Goal: Transaction & Acquisition: Purchase product/service

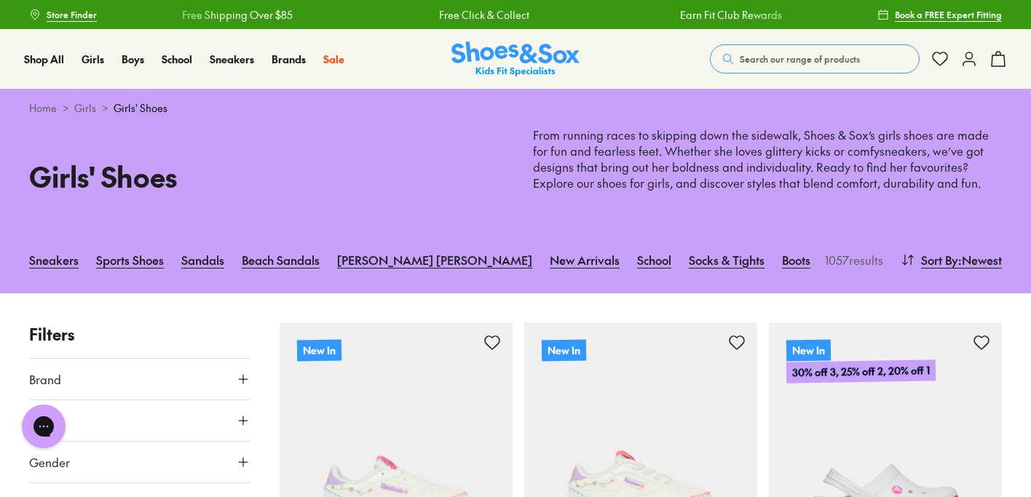
click at [778, 66] on button "Search our range of products" at bounding box center [815, 58] width 210 height 29
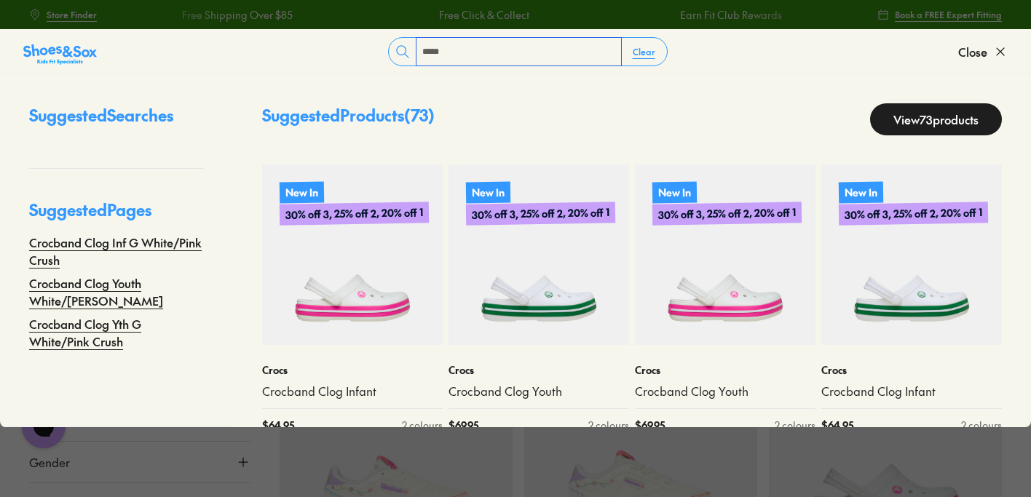
type input "*****"
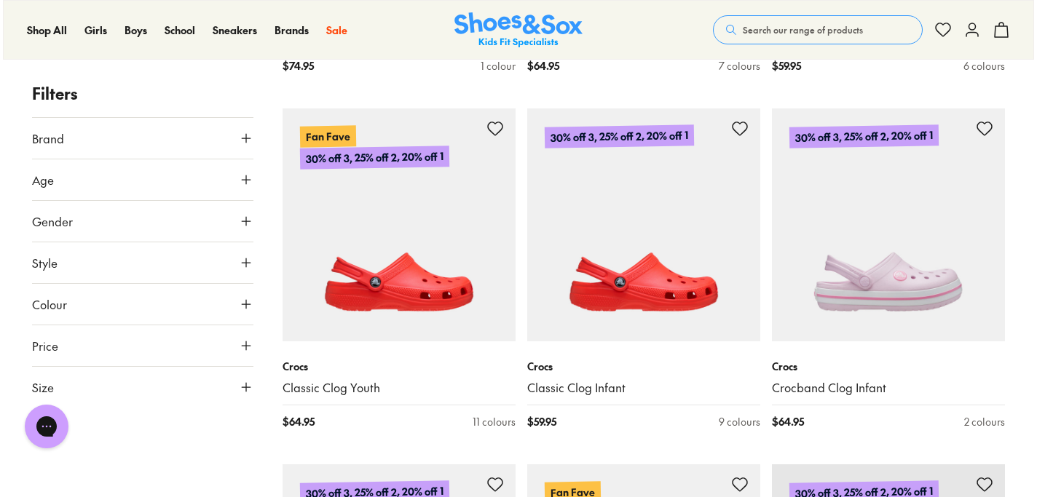
scroll to position [1975, 0]
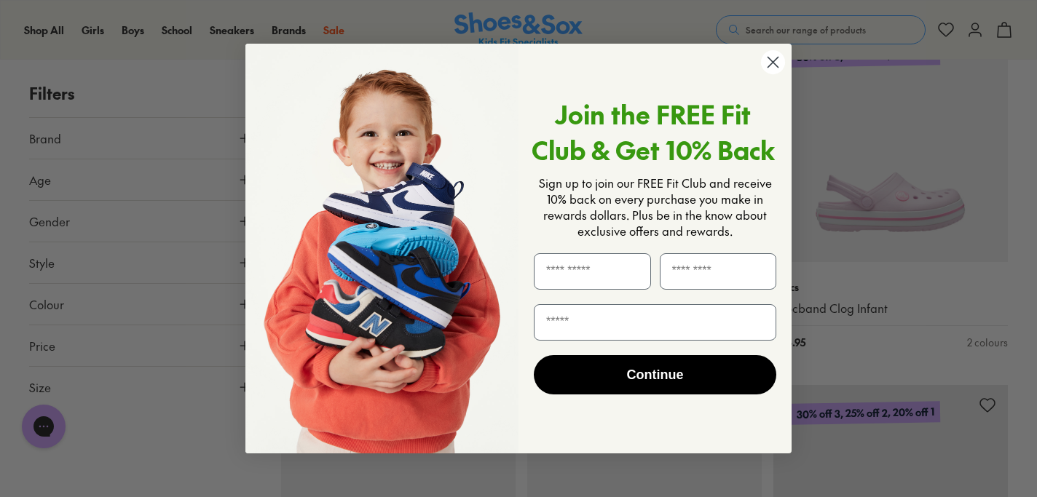
click at [771, 63] on icon "Close dialog" at bounding box center [773, 63] width 10 height 10
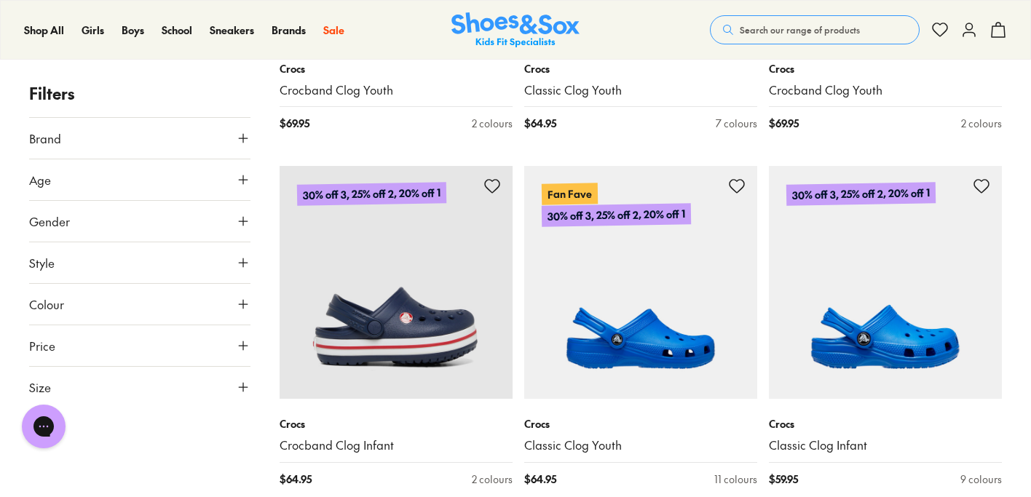
scroll to position [2594, 0]
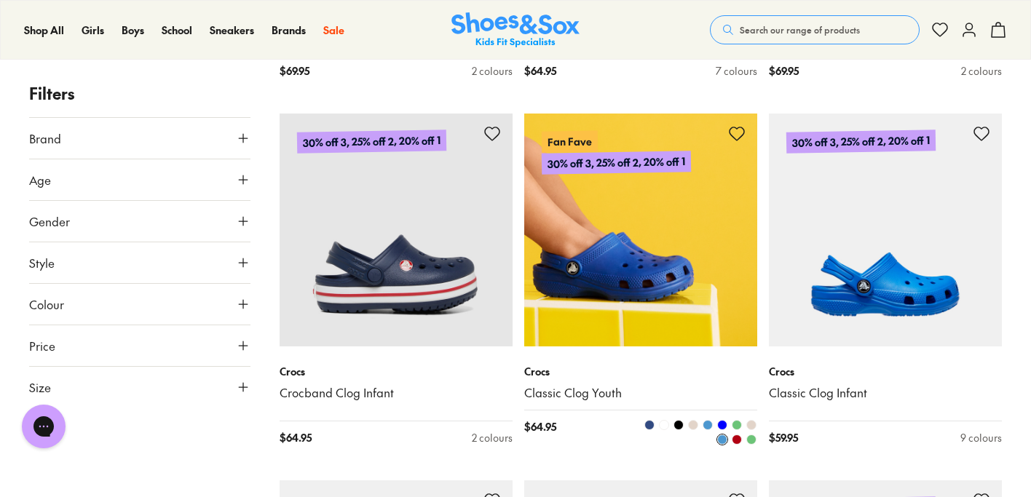
click at [695, 266] on img at bounding box center [640, 230] width 233 height 233
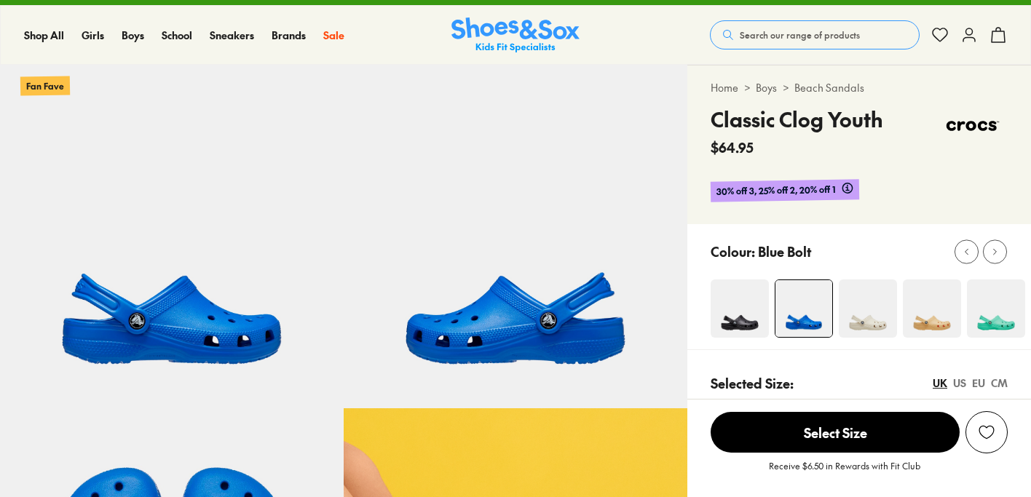
select select "*"
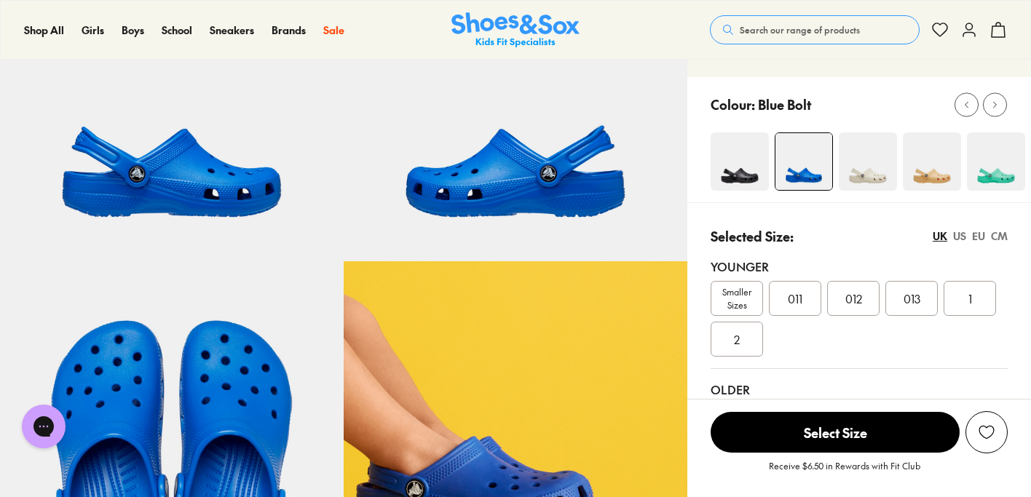
click at [907, 307] on div "013" at bounding box center [911, 298] width 52 height 35
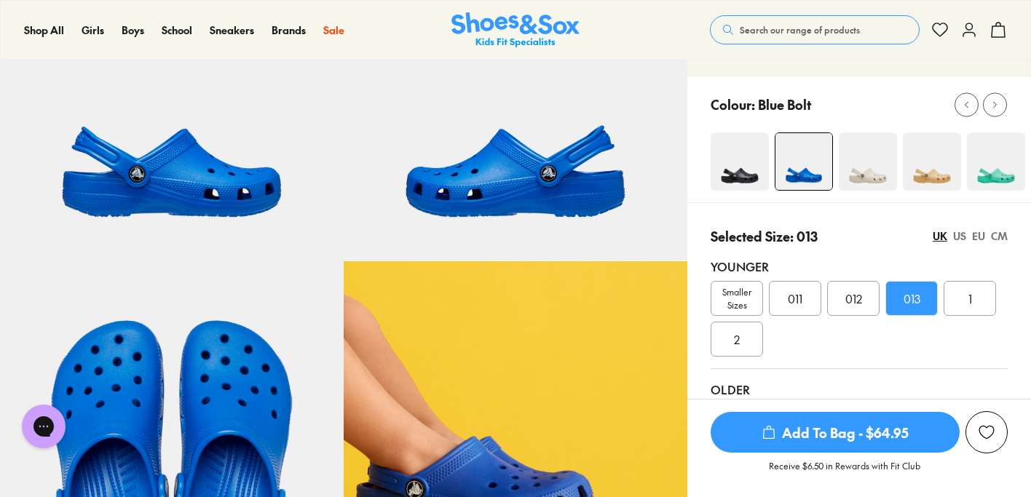
click at [961, 240] on div "US" at bounding box center [959, 236] width 13 height 15
click at [983, 240] on div "EU" at bounding box center [978, 236] width 13 height 15
click at [995, 239] on div "CM" at bounding box center [999, 236] width 17 height 15
click at [953, 241] on div "US" at bounding box center [959, 236] width 13 height 15
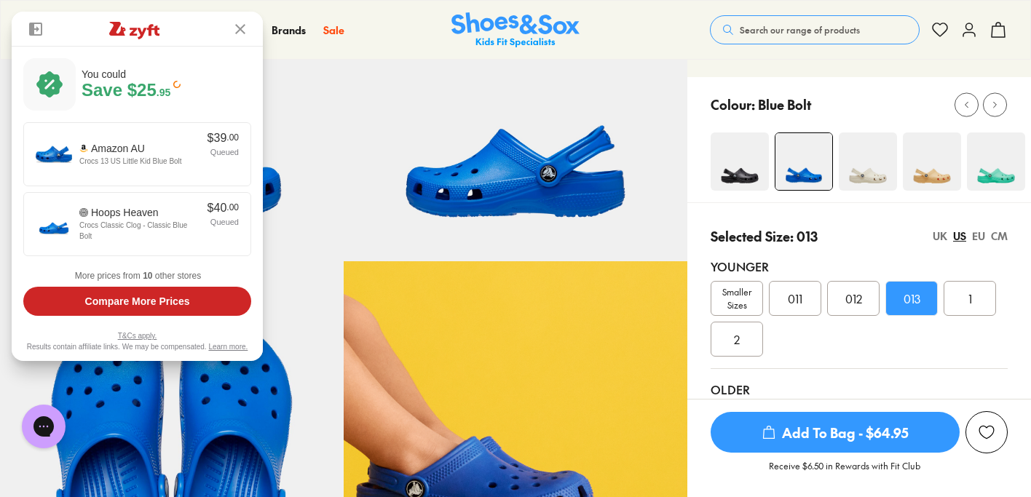
click at [943, 240] on div "UK" at bounding box center [940, 236] width 15 height 15
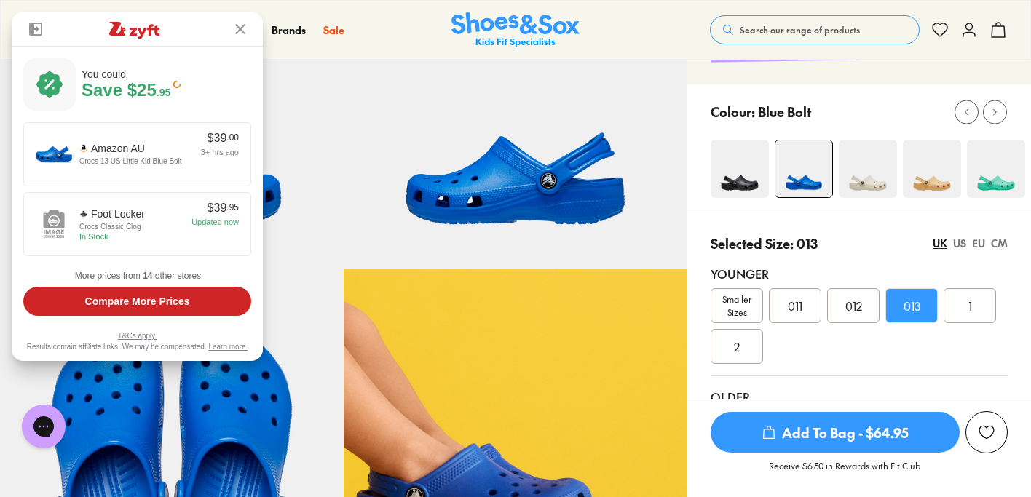
scroll to position [296, 0]
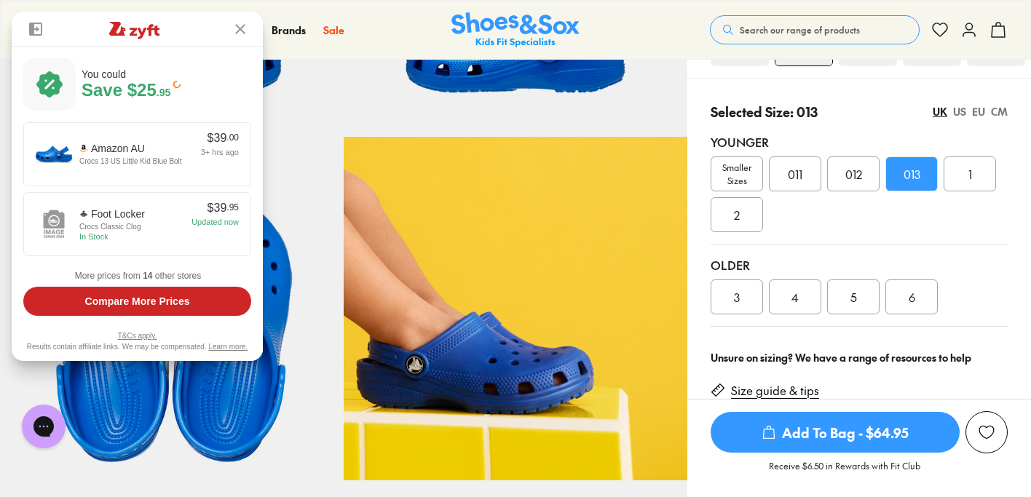
click at [817, 437] on span "Add To Bag - $64.95" at bounding box center [835, 432] width 249 height 41
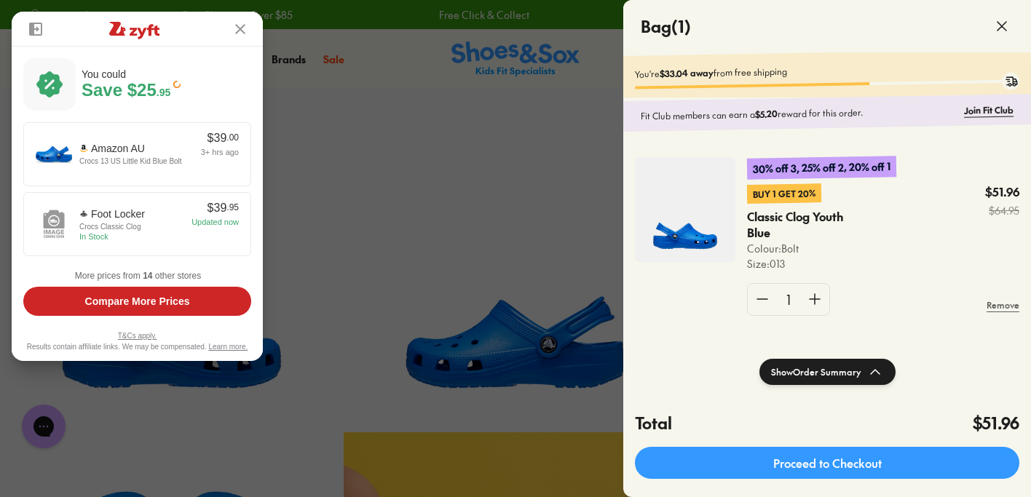
click at [518, 185] on div at bounding box center [515, 248] width 1031 height 497
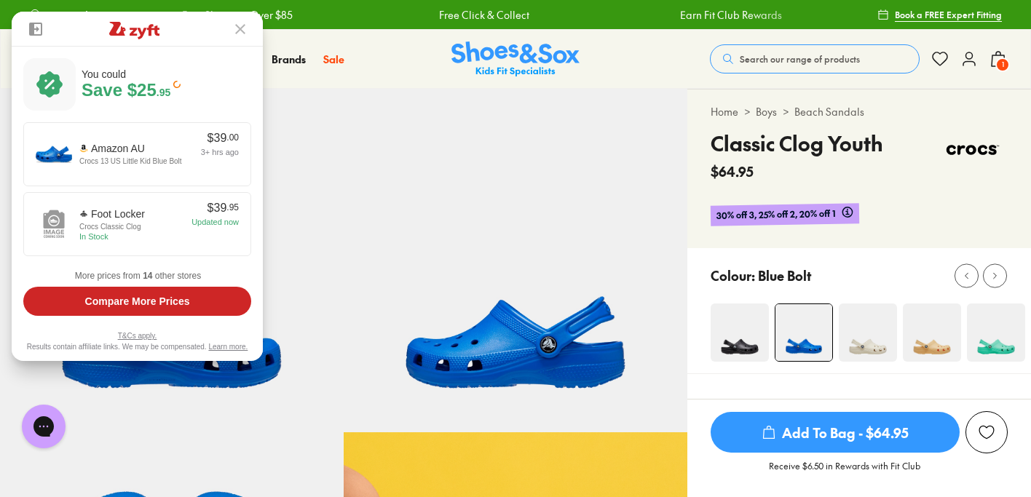
click at [242, 30] on img at bounding box center [240, 29] width 10 height 10
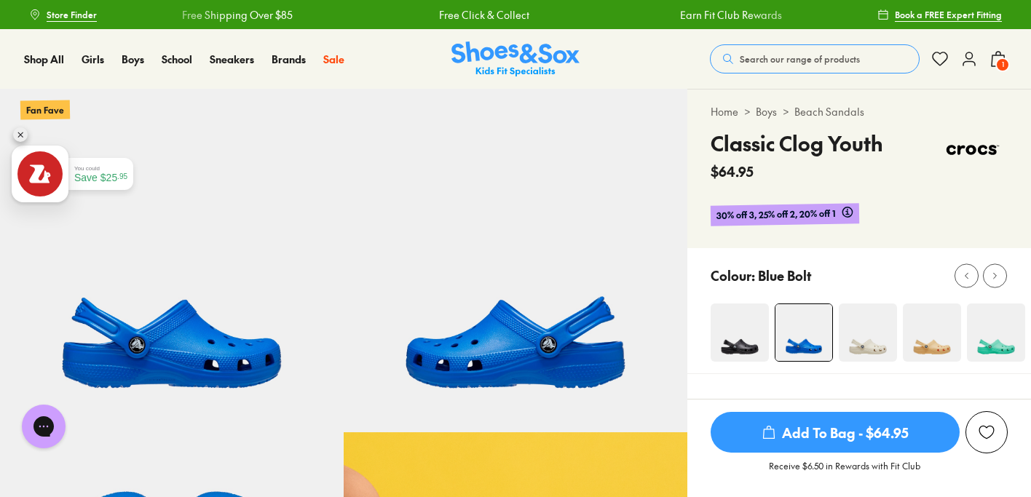
click at [754, 51] on button "Search our range of products" at bounding box center [815, 58] width 210 height 29
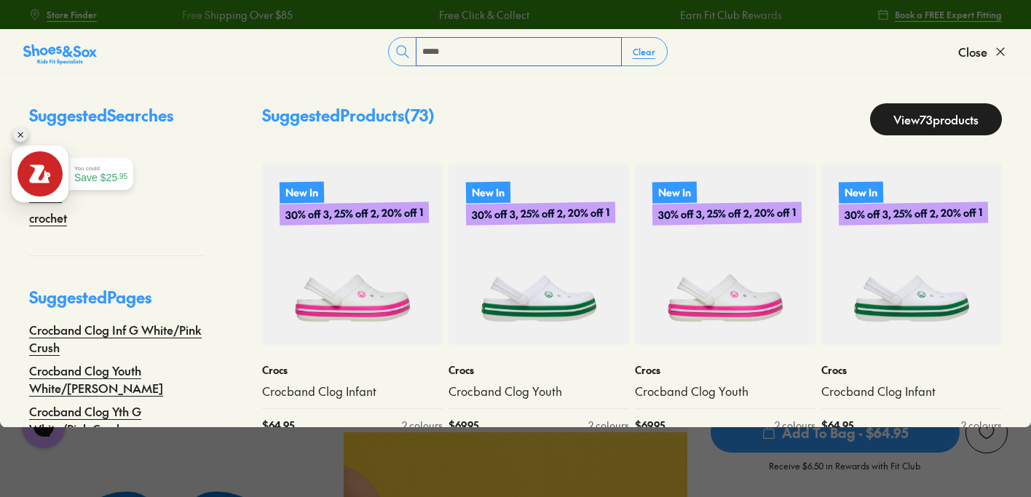
type input "*****"
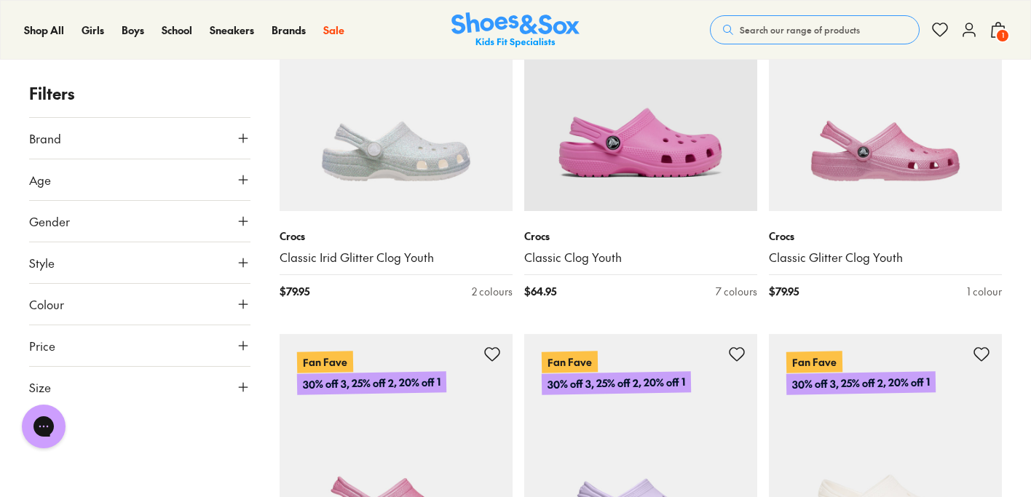
scroll to position [3939, 0]
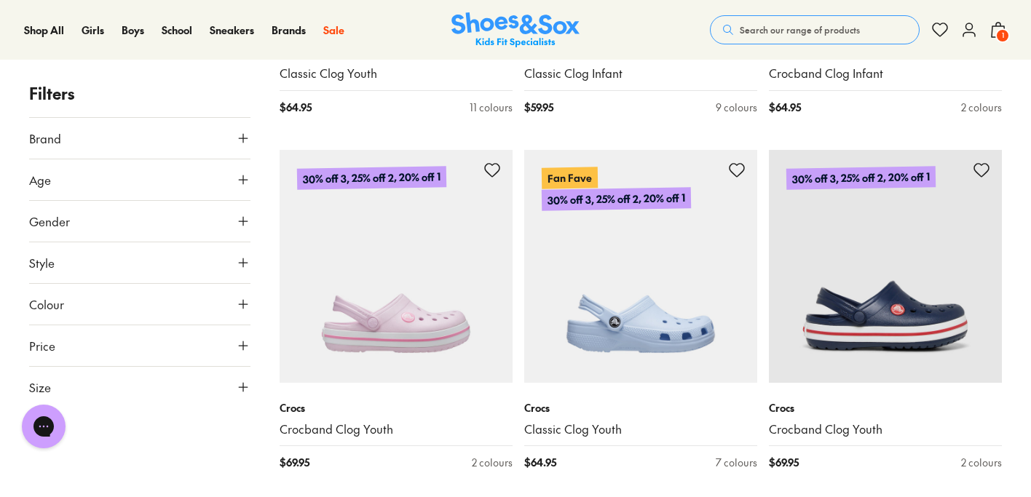
scroll to position [2029, 0]
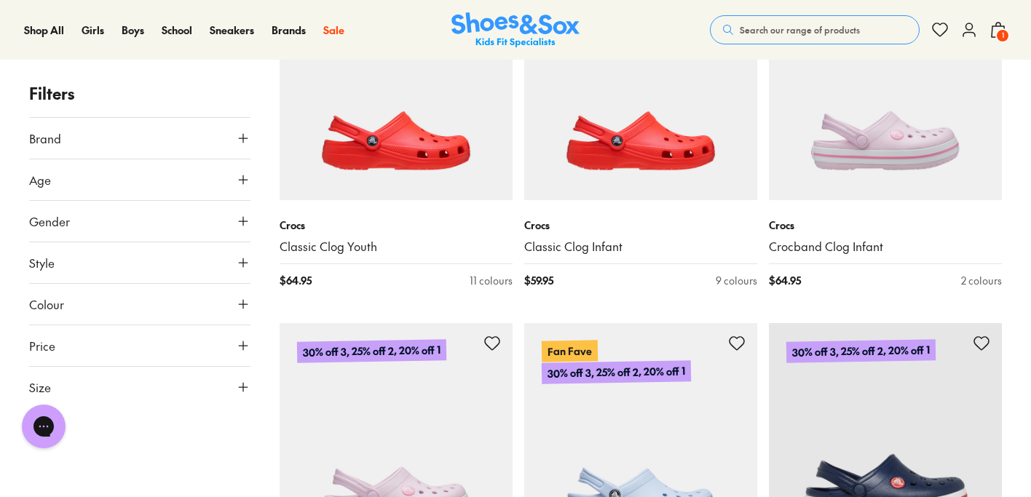
click at [808, 23] on button "Search our range of products" at bounding box center [815, 29] width 210 height 29
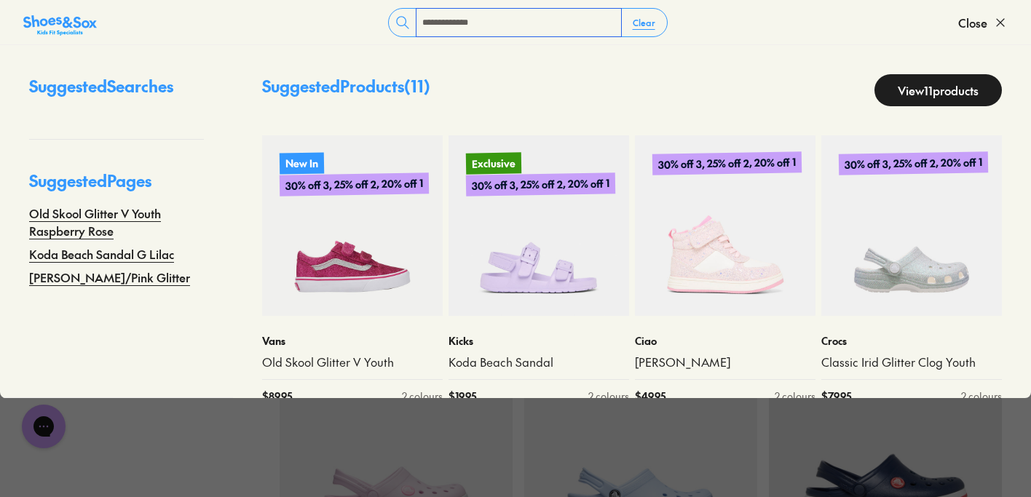
type input "**********"
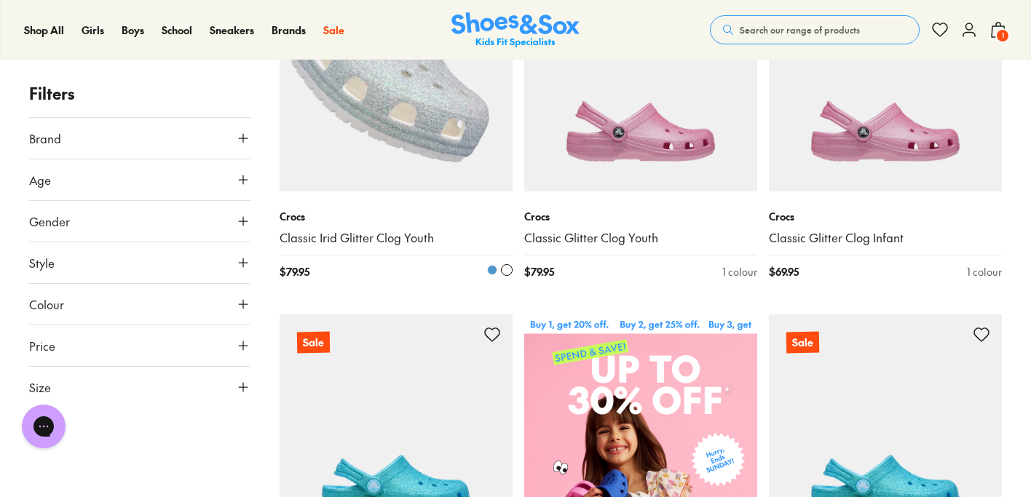
click at [392, 153] on img at bounding box center [396, 74] width 233 height 233
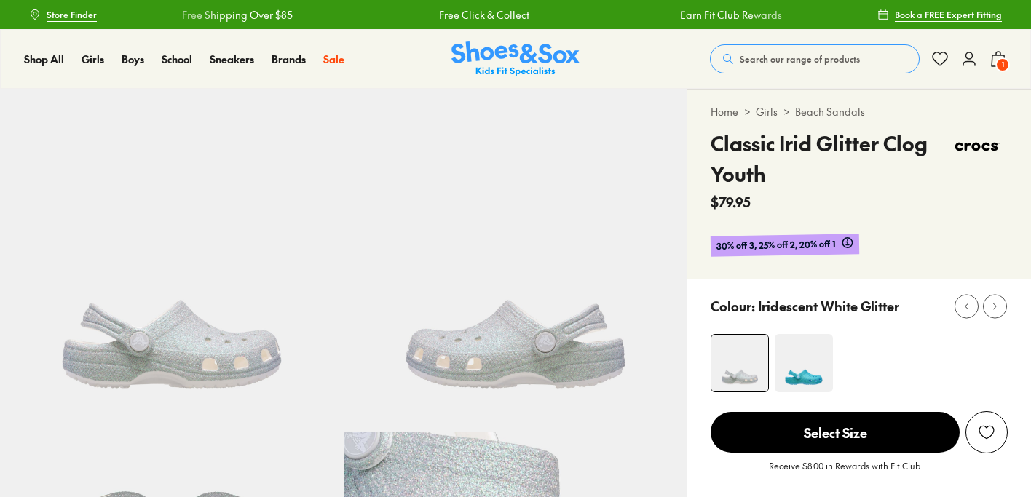
select select "*"
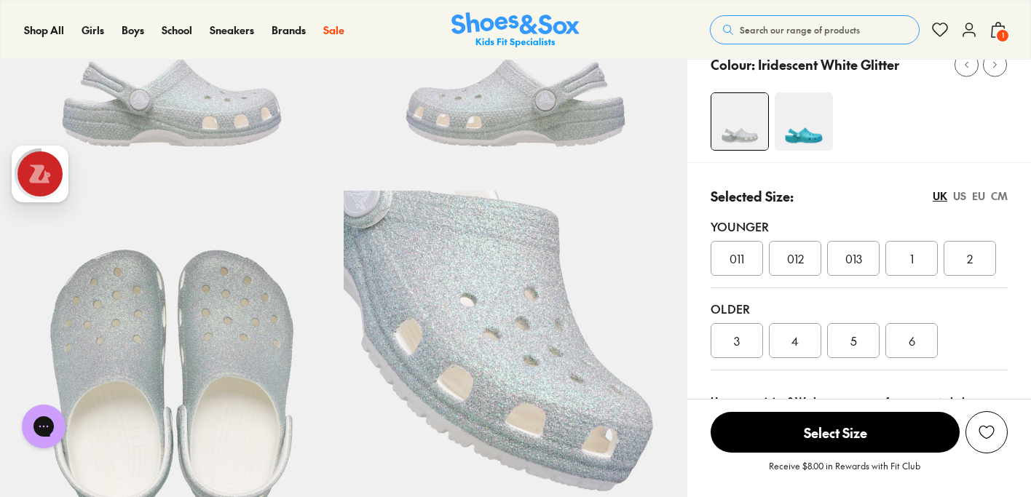
click at [743, 270] on div "011" at bounding box center [737, 258] width 52 height 35
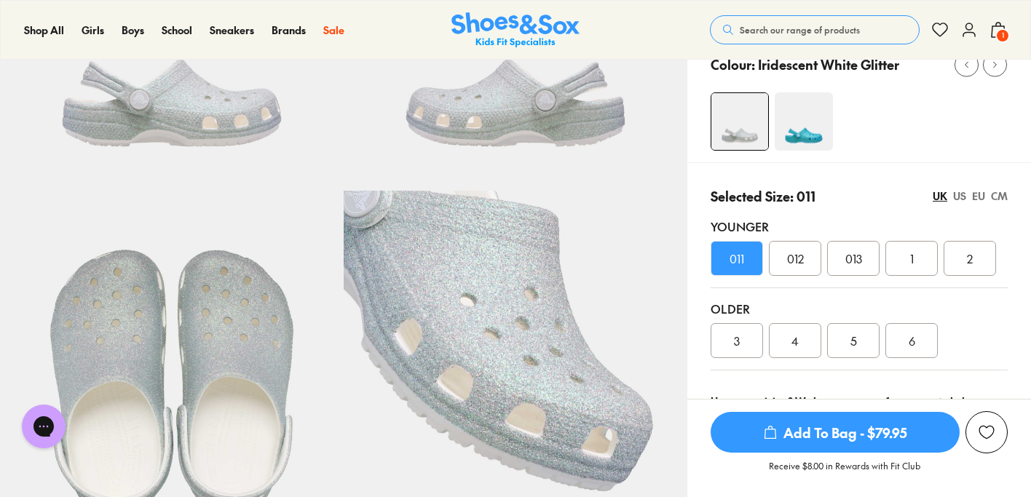
click at [842, 434] on span "Add To Bag - $79.95" at bounding box center [835, 432] width 249 height 41
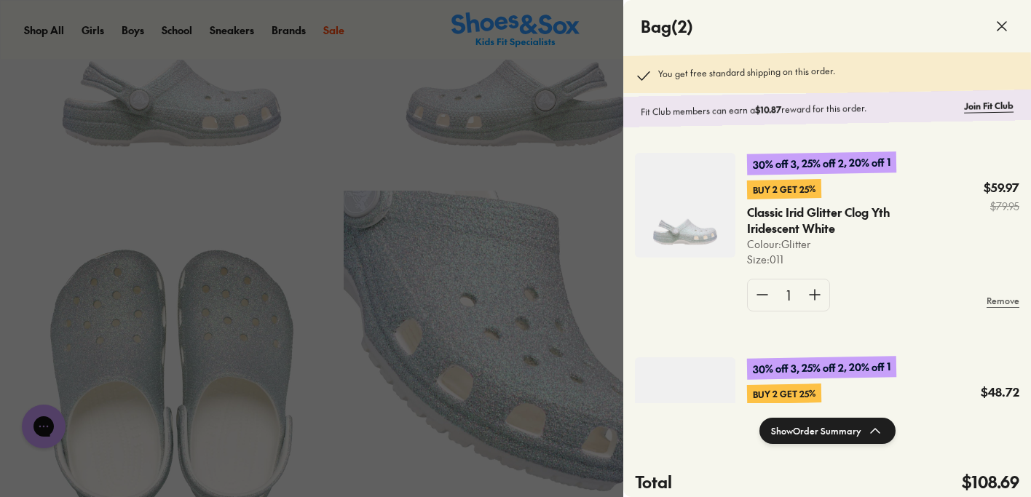
click at [576, 316] on div at bounding box center [515, 248] width 1031 height 497
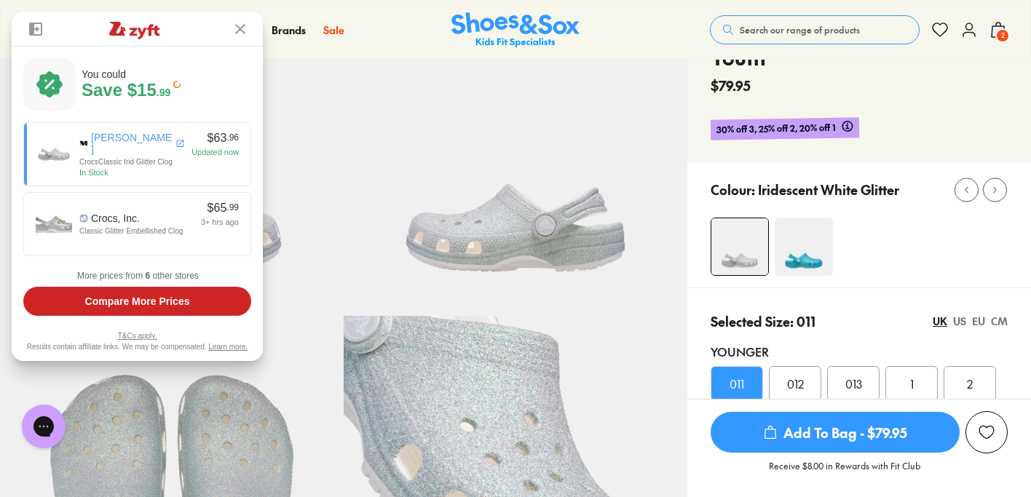
scroll to position [117, 0]
click at [235, 33] on img at bounding box center [240, 29] width 10 height 10
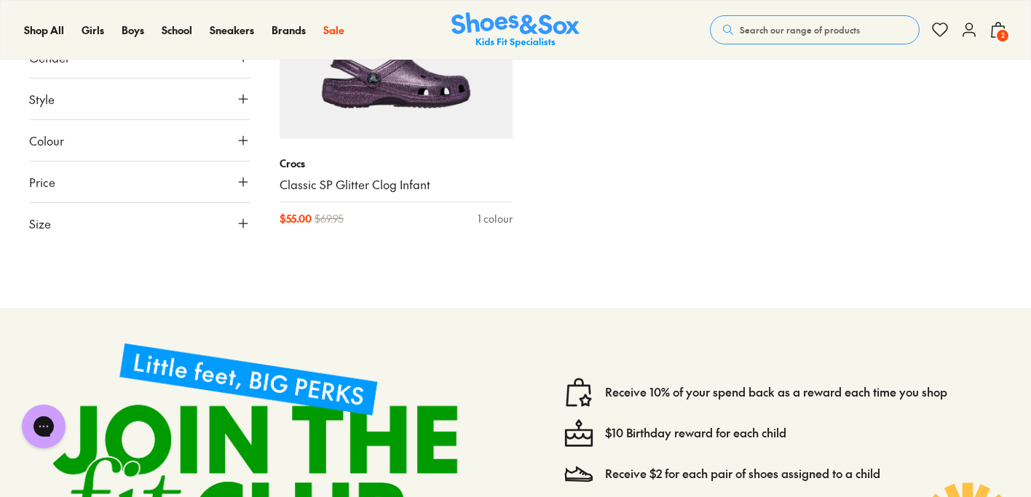
scroll to position [861, 0]
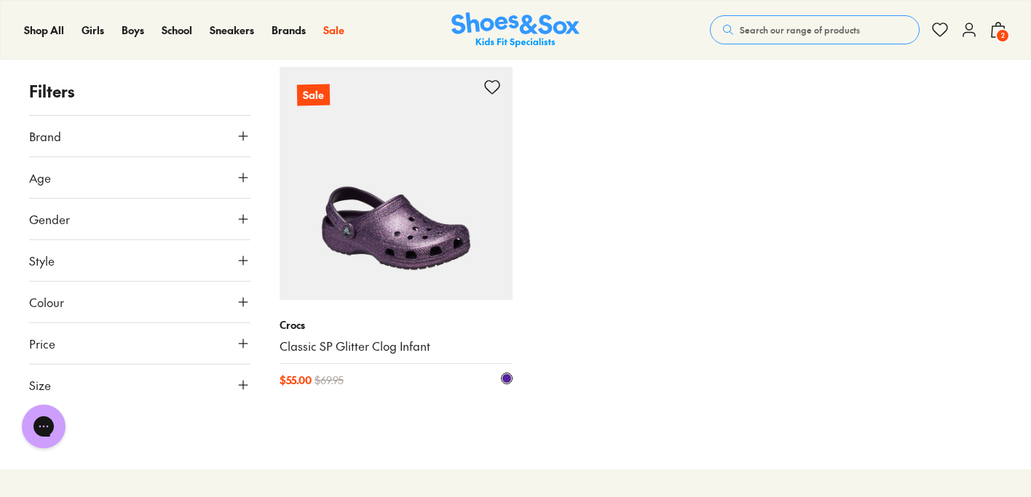
click at [471, 256] on img at bounding box center [396, 183] width 233 height 233
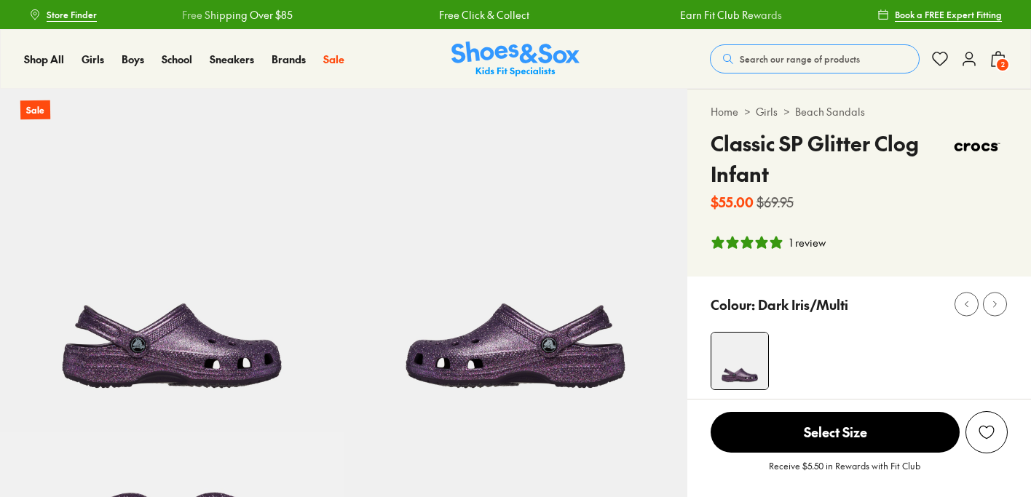
select select "*"
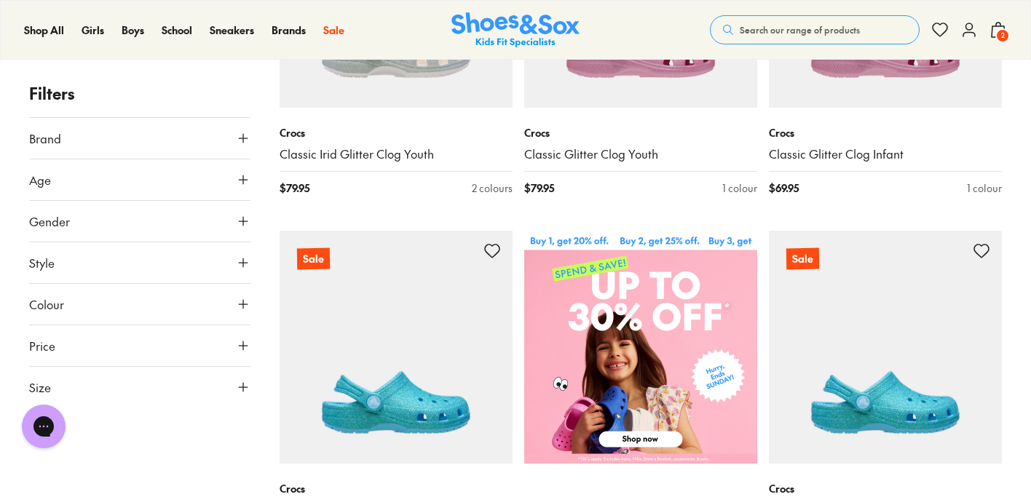
scroll to position [367, 0]
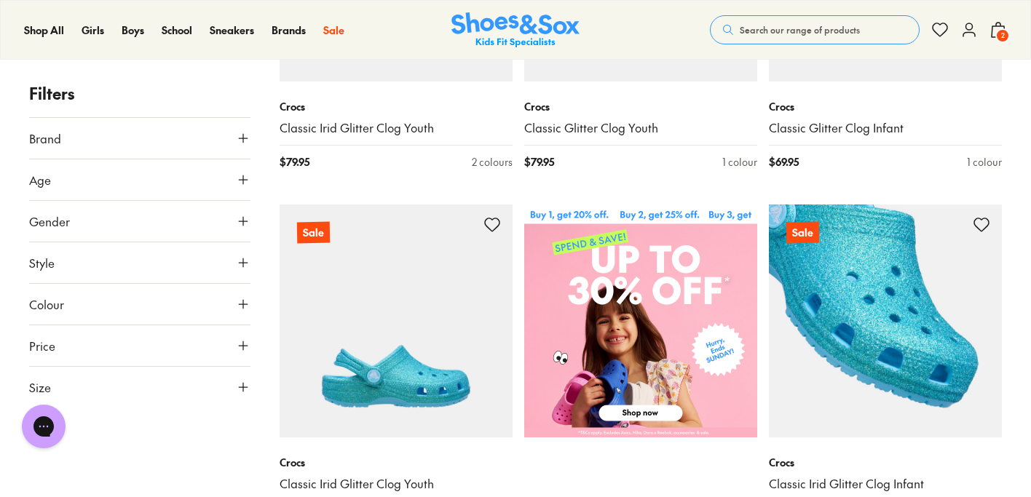
click at [813, 374] on img at bounding box center [885, 321] width 233 height 233
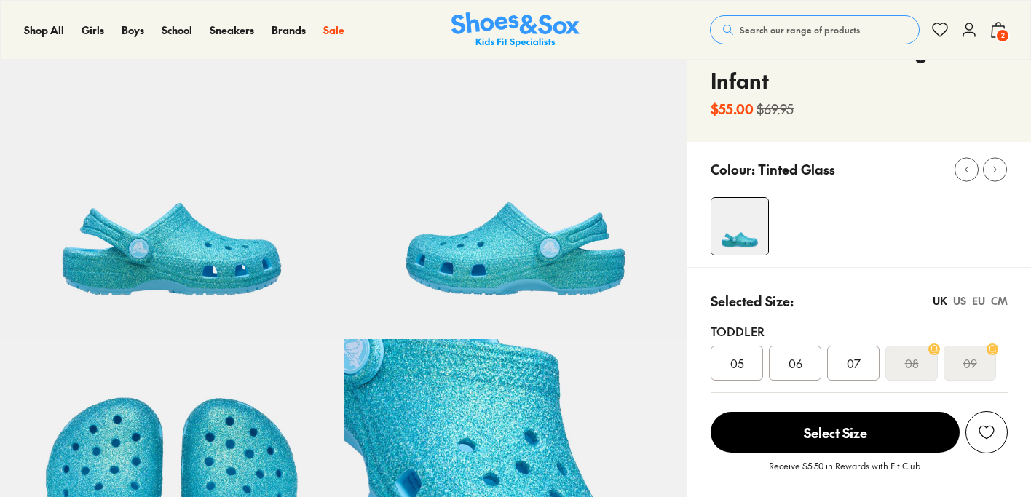
select select "*"
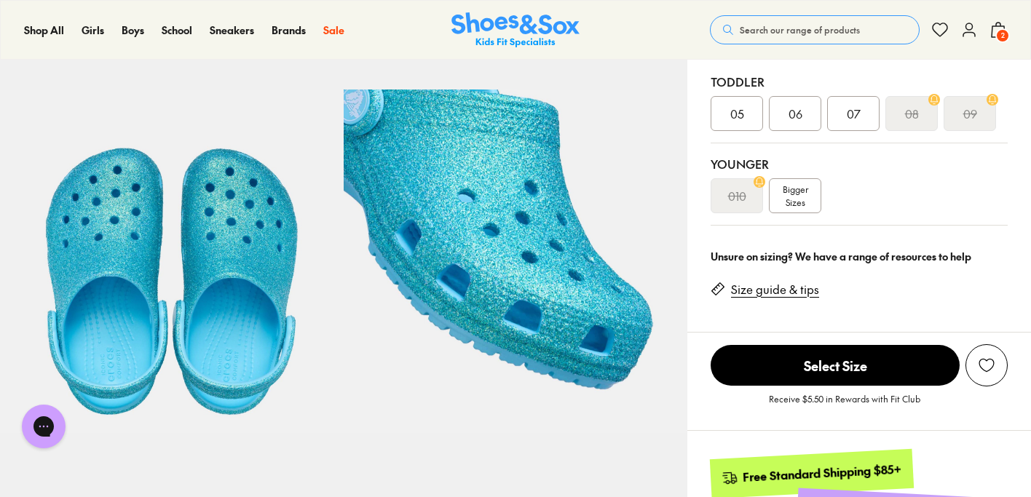
scroll to position [392, 0]
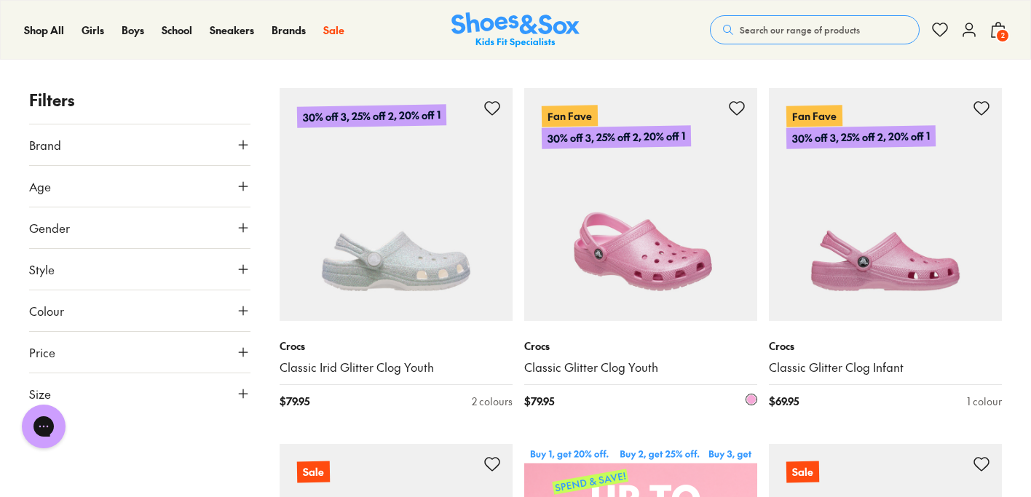
scroll to position [133, 0]
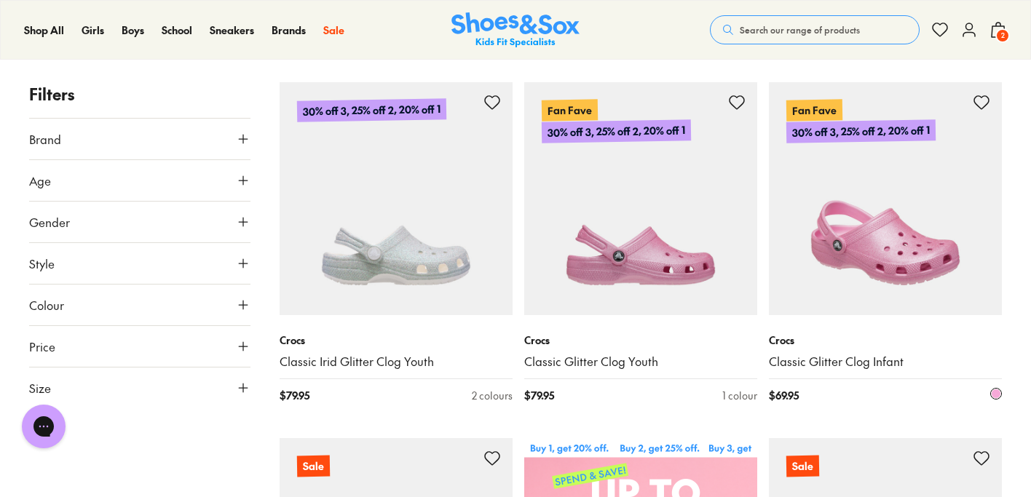
click at [829, 256] on img at bounding box center [885, 198] width 233 height 233
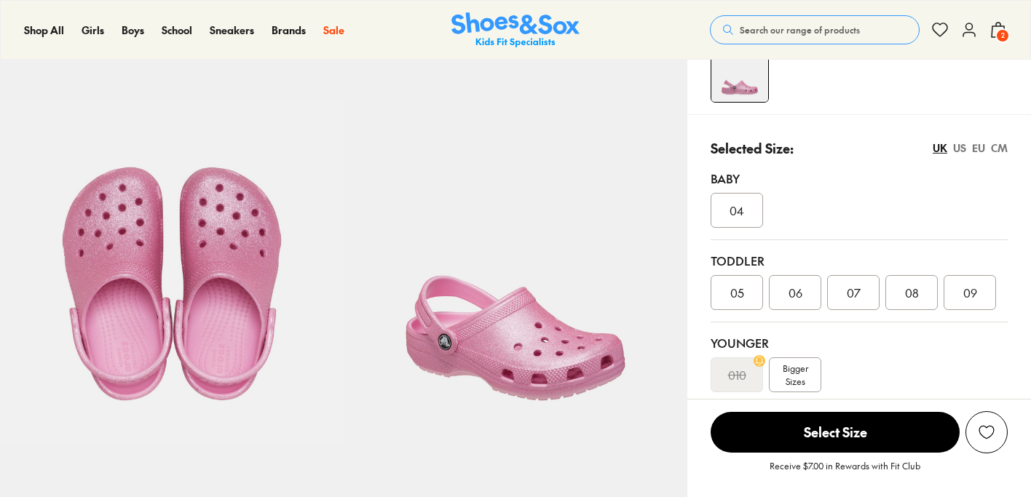
select select "*"
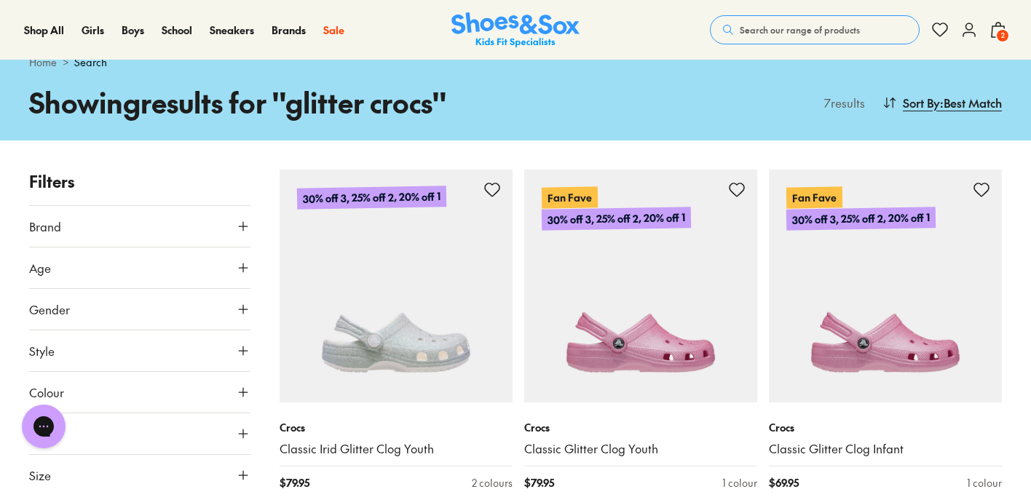
click at [786, 36] on button "Search our range of products" at bounding box center [815, 29] width 210 height 29
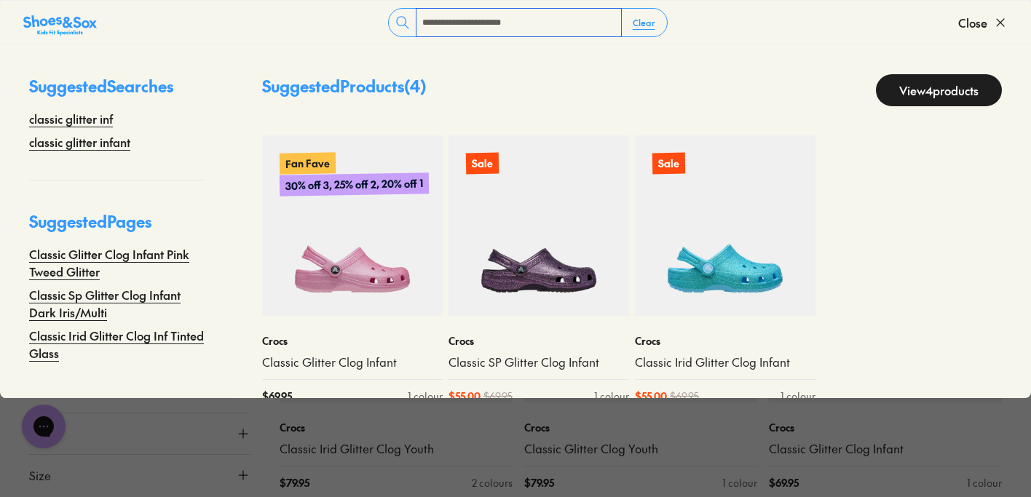
type input "**********"
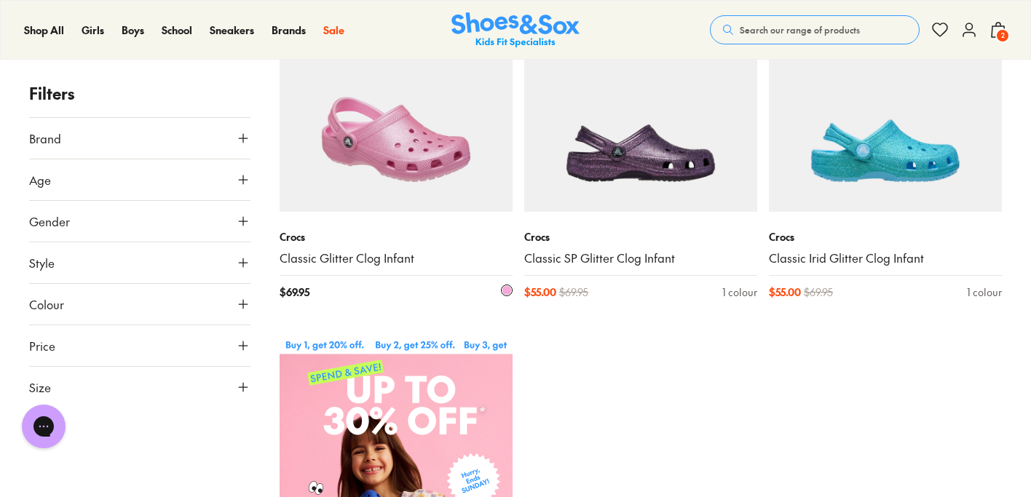
click at [411, 167] on img at bounding box center [396, 95] width 233 height 233
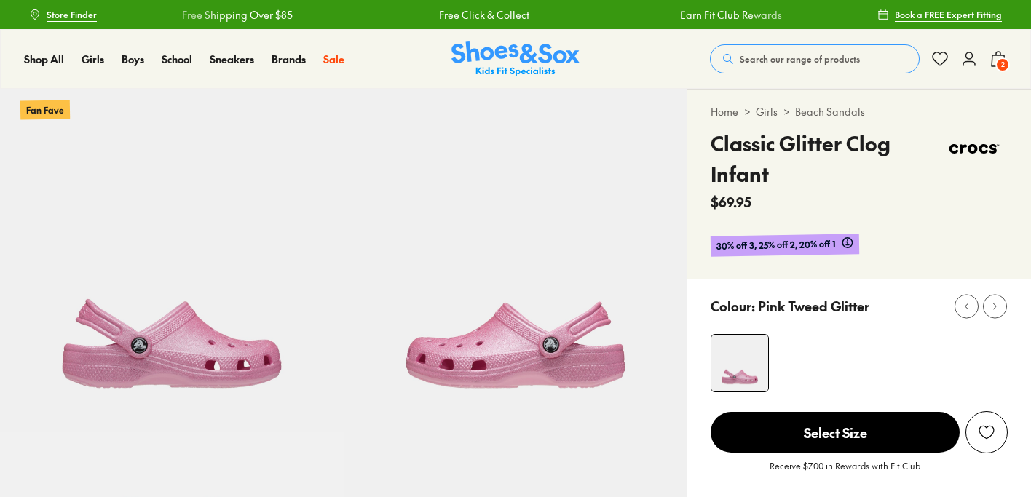
select select "*"
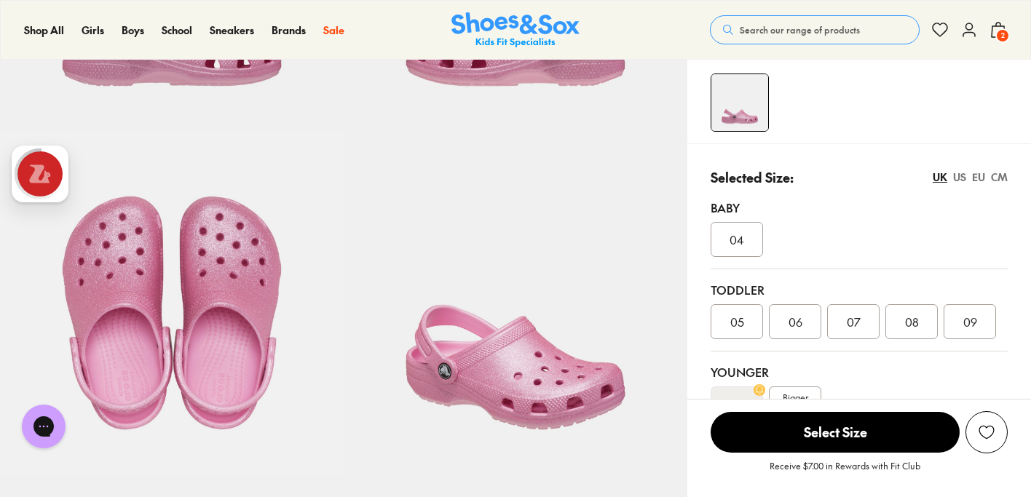
scroll to position [317, 0]
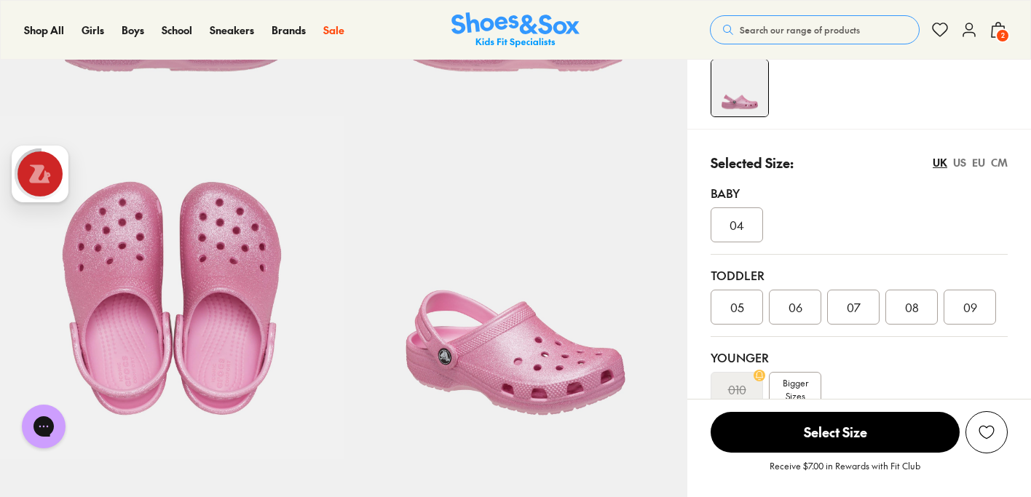
click at [864, 317] on div "07" at bounding box center [853, 307] width 52 height 35
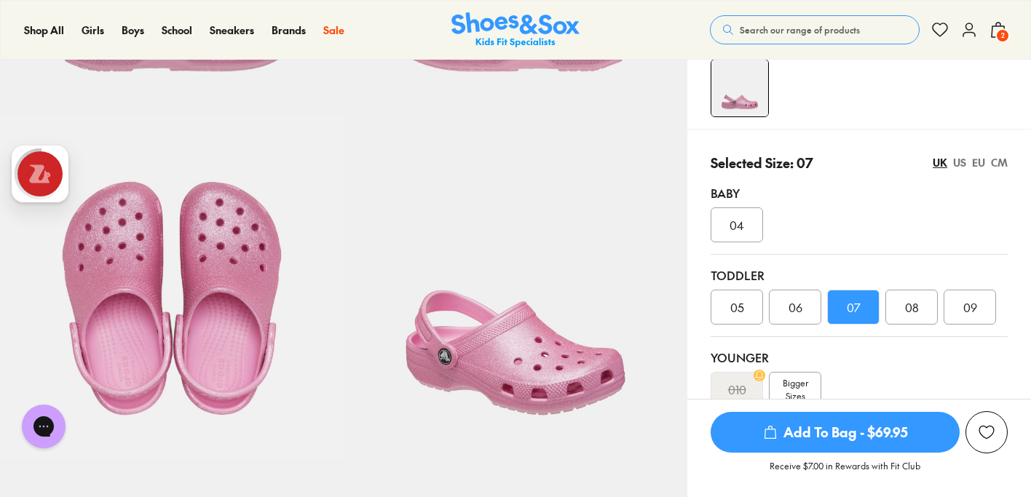
click at [851, 430] on span "Add To Bag - $69.95" at bounding box center [835, 432] width 249 height 41
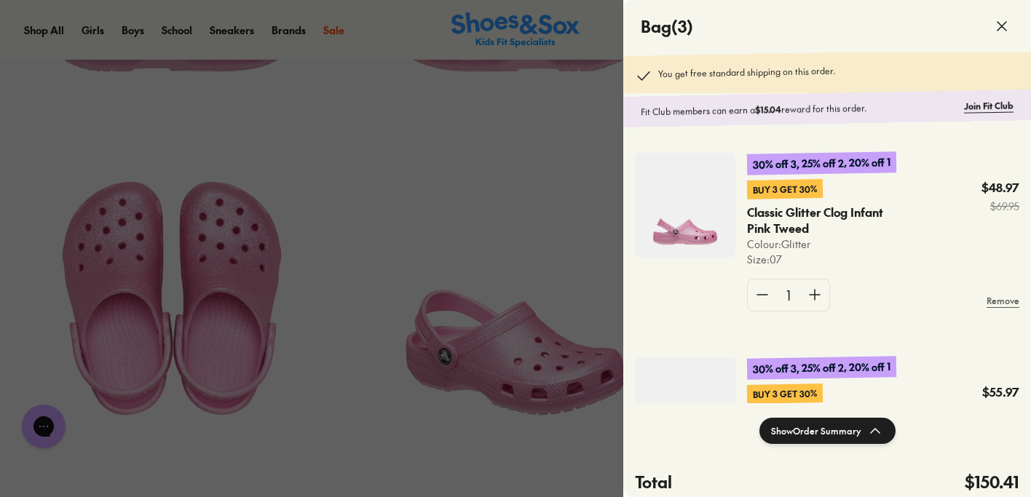
click at [548, 216] on div at bounding box center [515, 248] width 1031 height 497
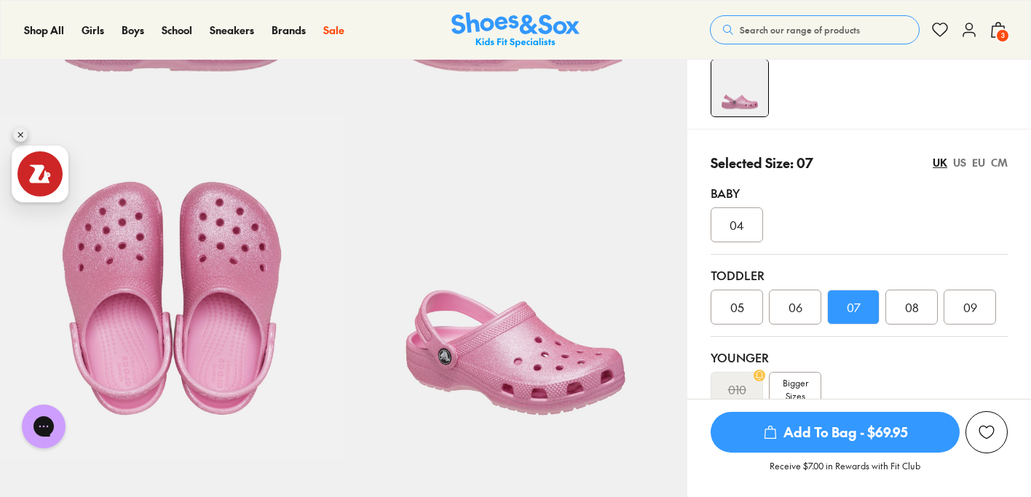
click at [1001, 37] on span "3" at bounding box center [1002, 35] width 15 height 15
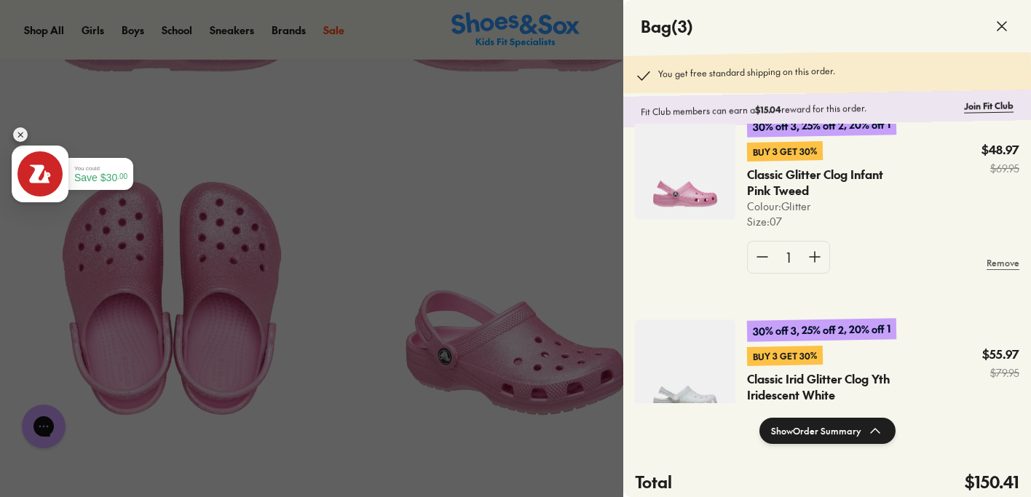
scroll to position [18, 0]
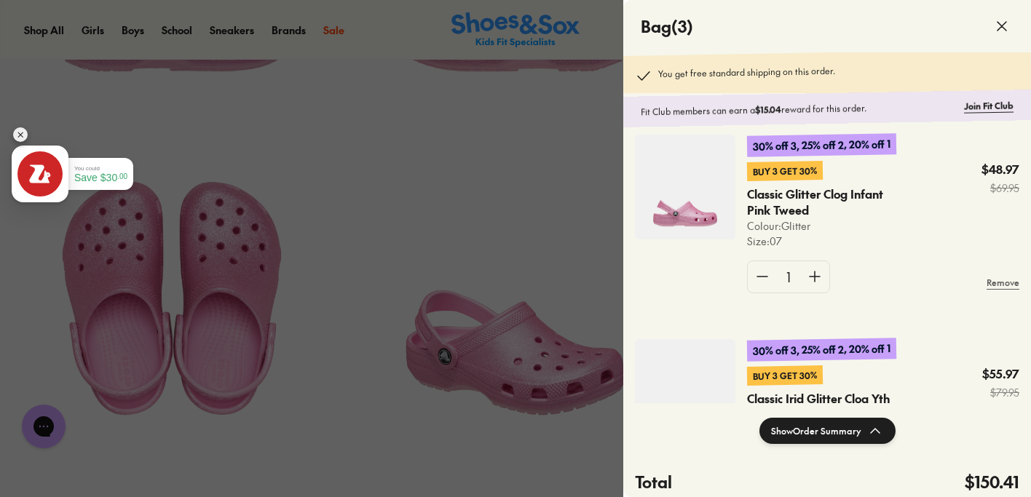
click at [839, 433] on button "Show Order Summary" at bounding box center [827, 431] width 136 height 26
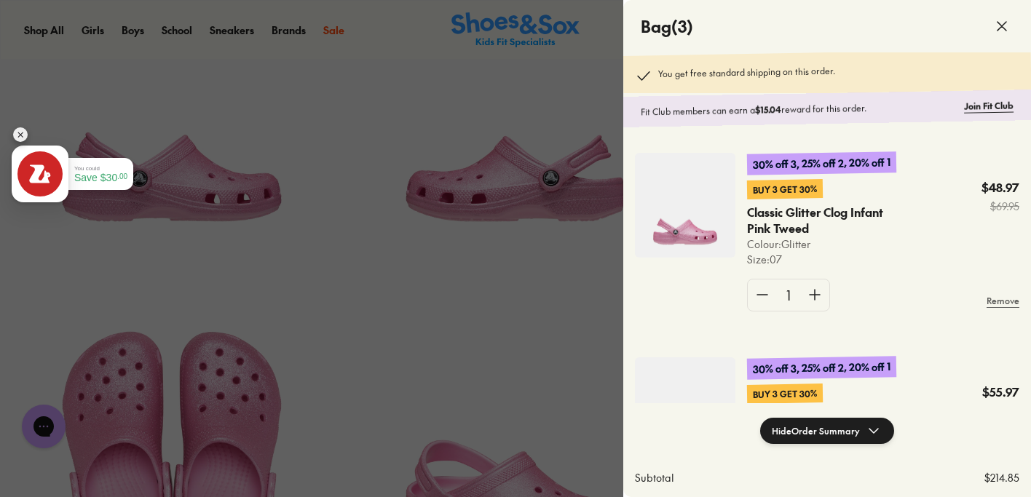
scroll to position [0, 0]
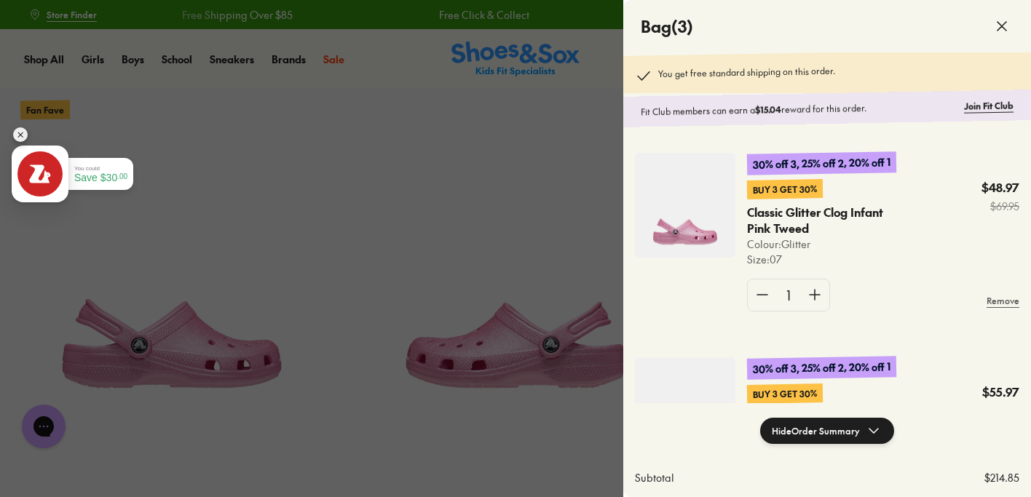
click at [486, 199] on div at bounding box center [515, 248] width 1031 height 497
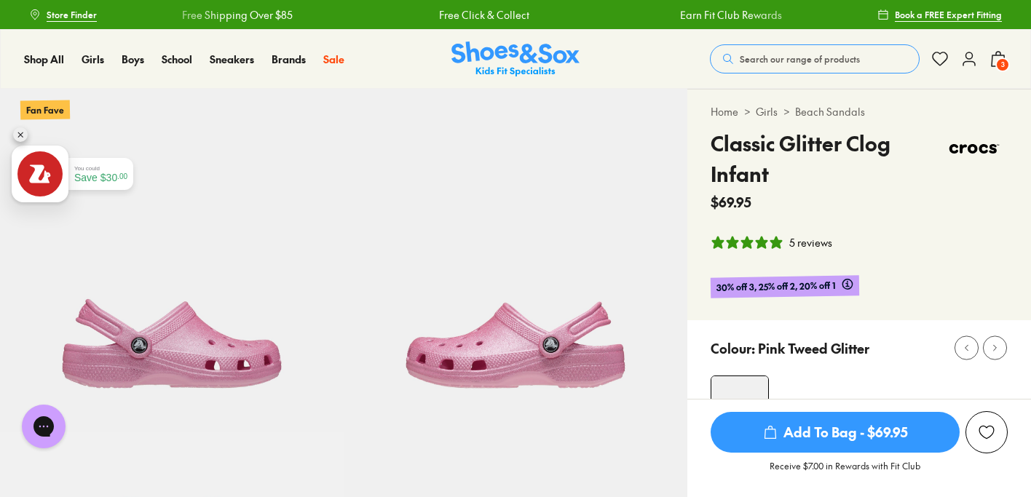
click at [974, 63] on icon at bounding box center [968, 58] width 17 height 17
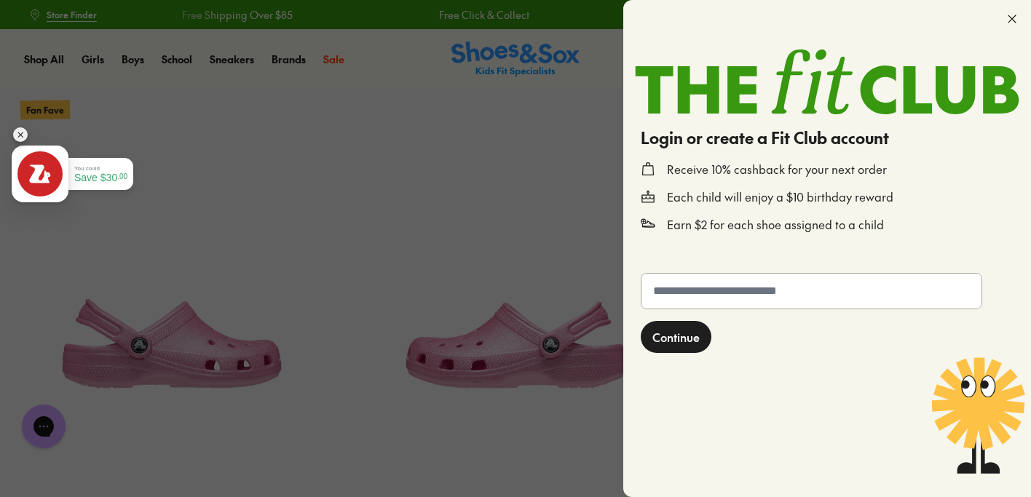
click at [516, 154] on div at bounding box center [515, 248] width 1031 height 497
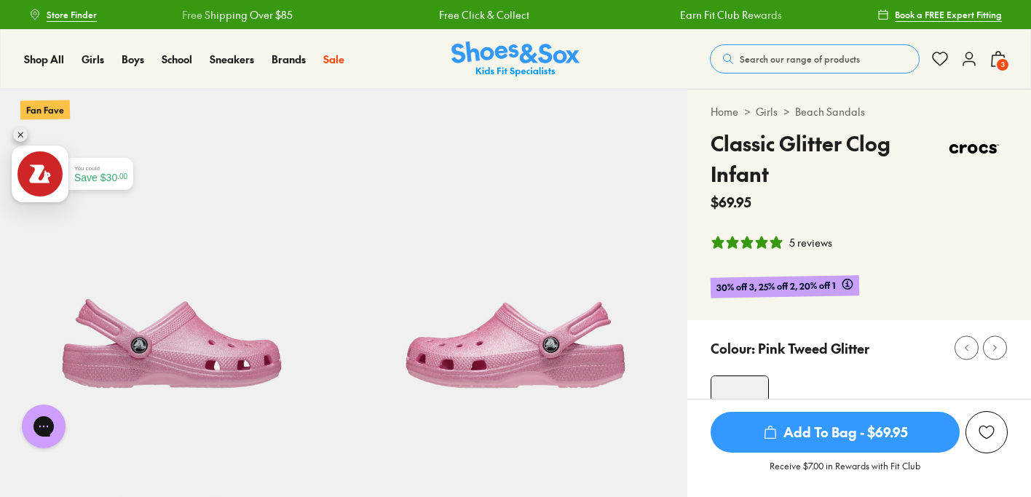
click at [932, 55] on icon at bounding box center [939, 58] width 17 height 17
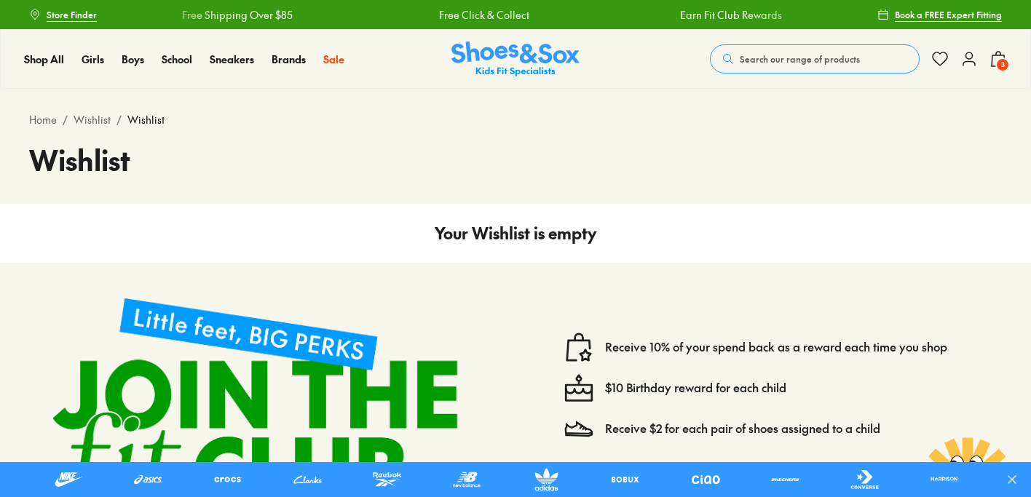
click at [999, 60] on span "3" at bounding box center [1002, 65] width 15 height 15
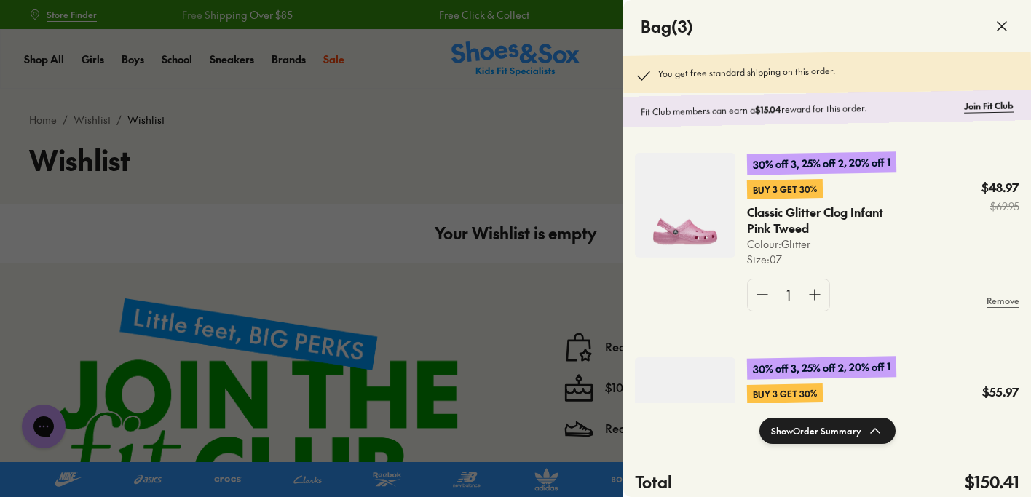
scroll to position [351, 0]
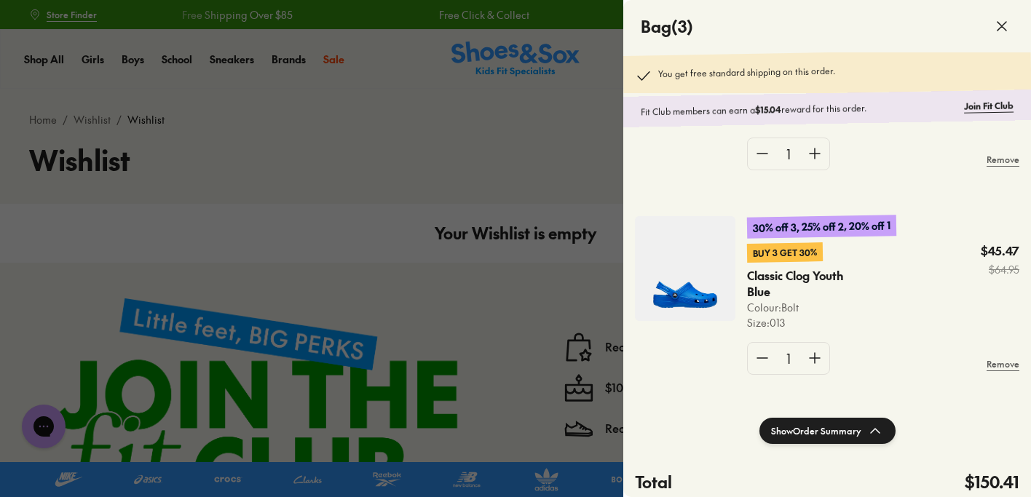
click at [818, 430] on button "Show Order Summary" at bounding box center [827, 431] width 136 height 26
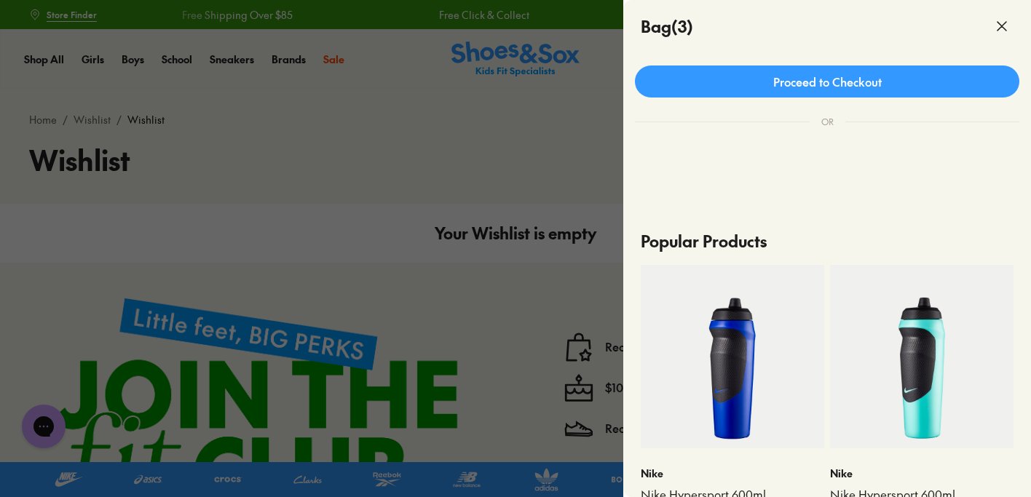
scroll to position [436, 0]
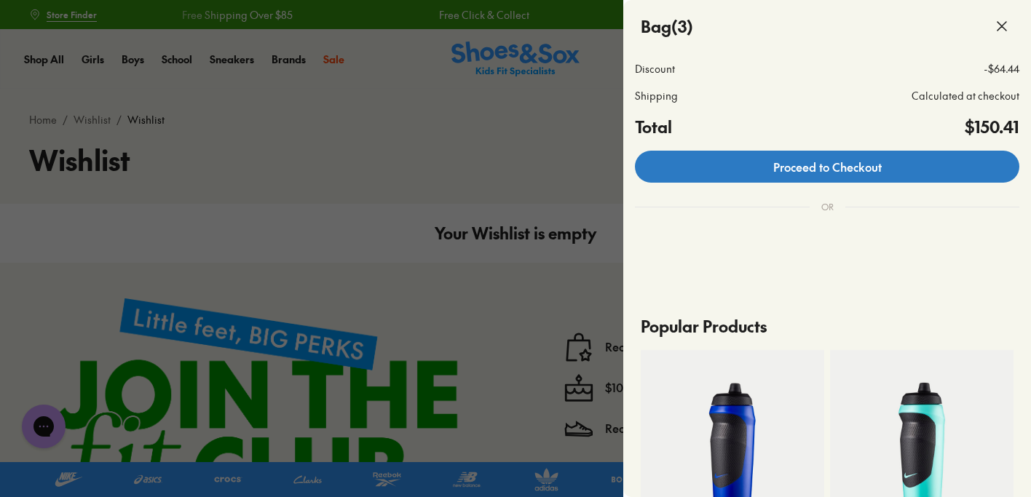
click at [862, 180] on link "Proceed to Checkout" at bounding box center [827, 167] width 384 height 32
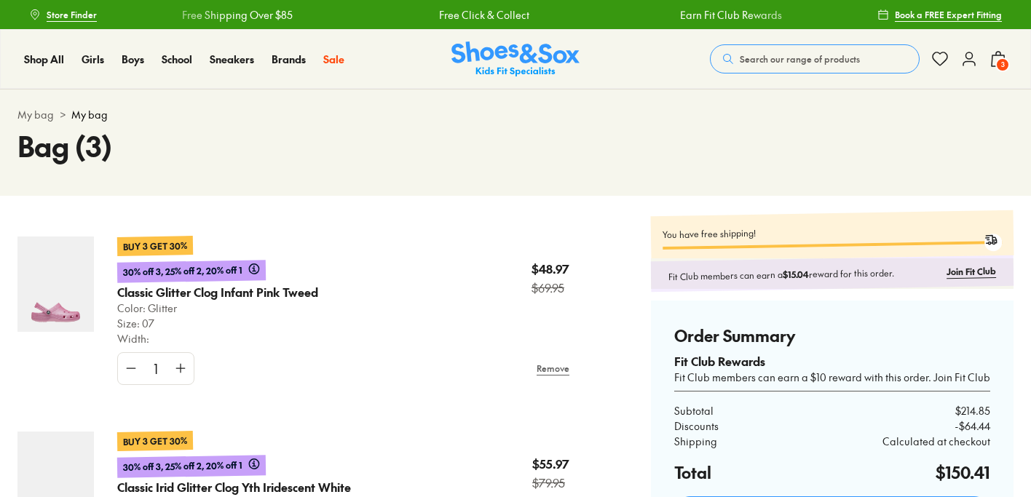
click at [968, 56] on icon at bounding box center [968, 58] width 17 height 17
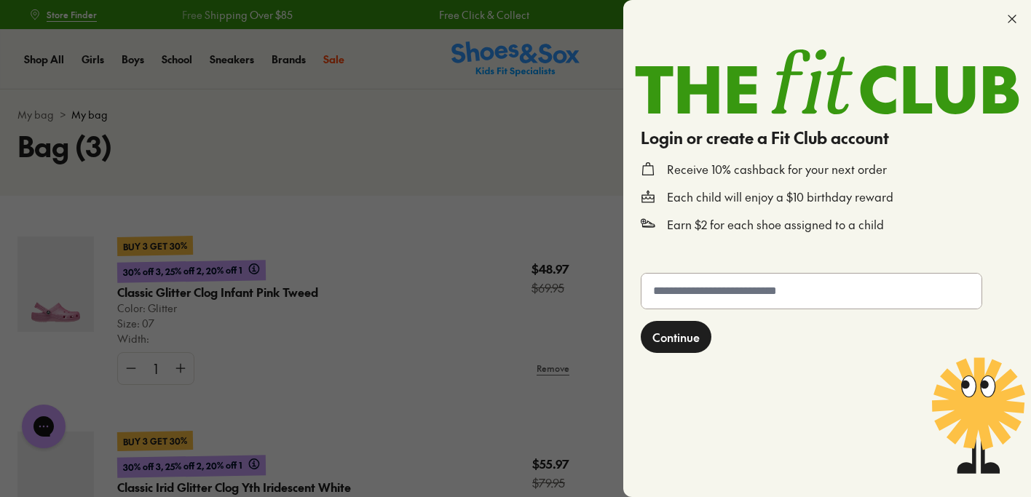
click at [458, 181] on div at bounding box center [515, 248] width 1031 height 497
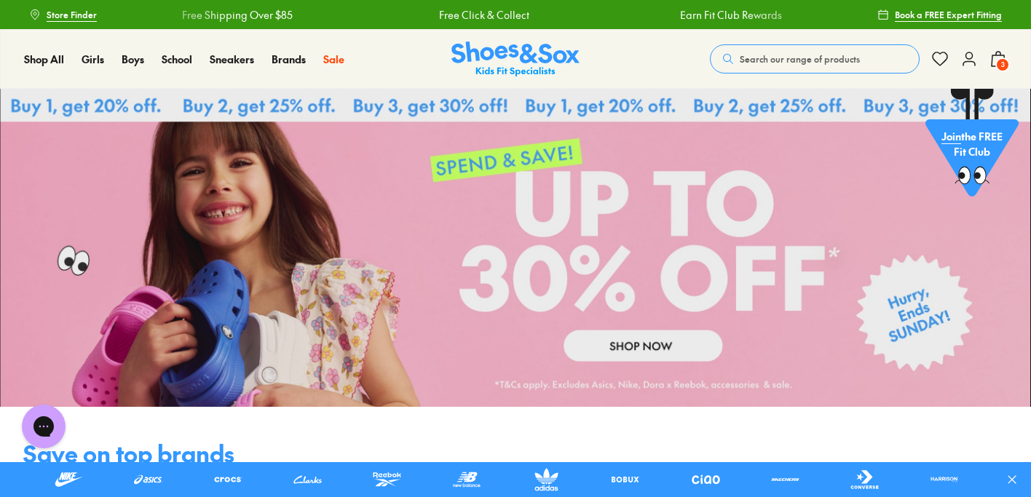
click at [968, 60] on icon at bounding box center [968, 58] width 17 height 17
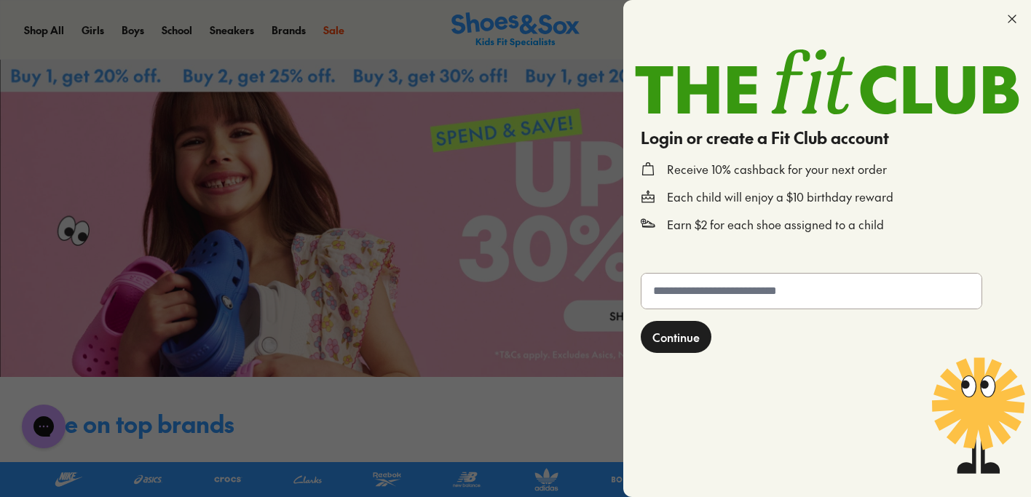
scroll to position [38, 0]
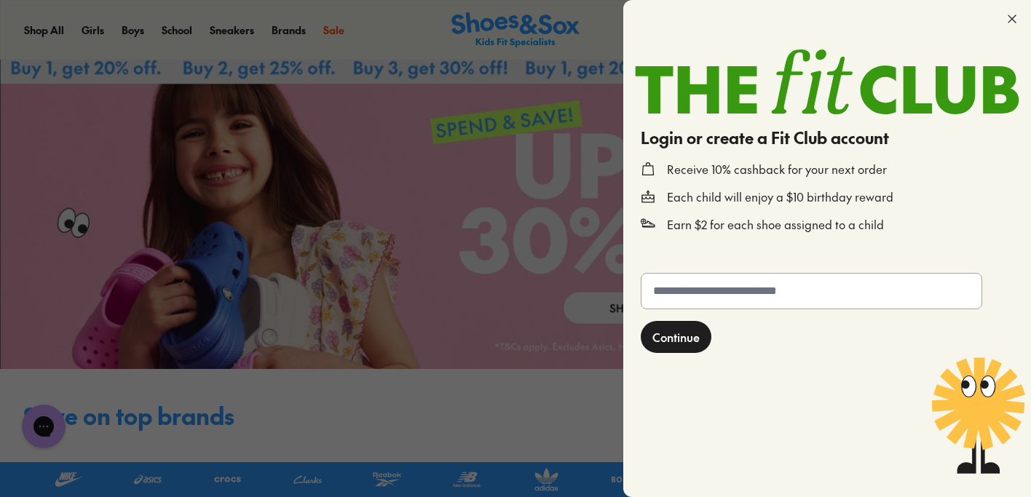
click at [748, 288] on input "text" at bounding box center [811, 291] width 340 height 35
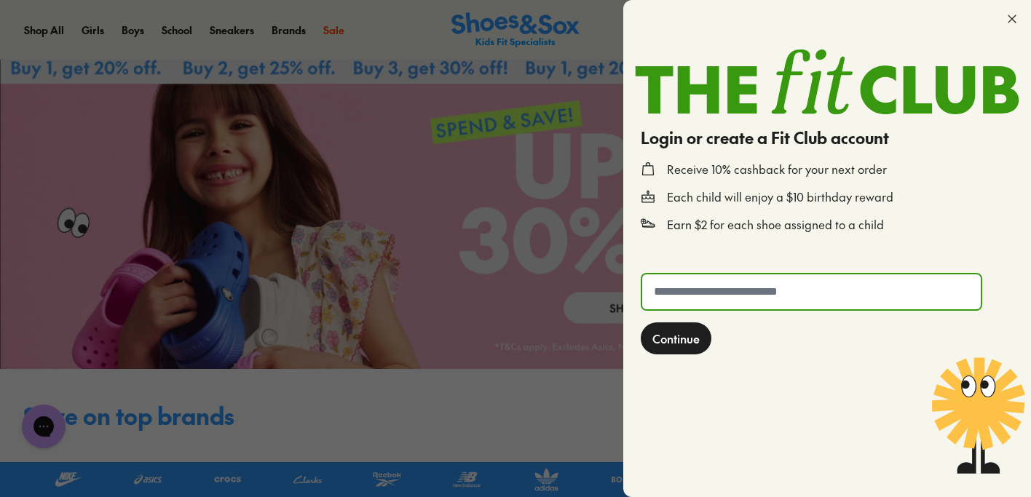
type input "**********"
click at [684, 347] on span "Continue" at bounding box center [675, 338] width 47 height 17
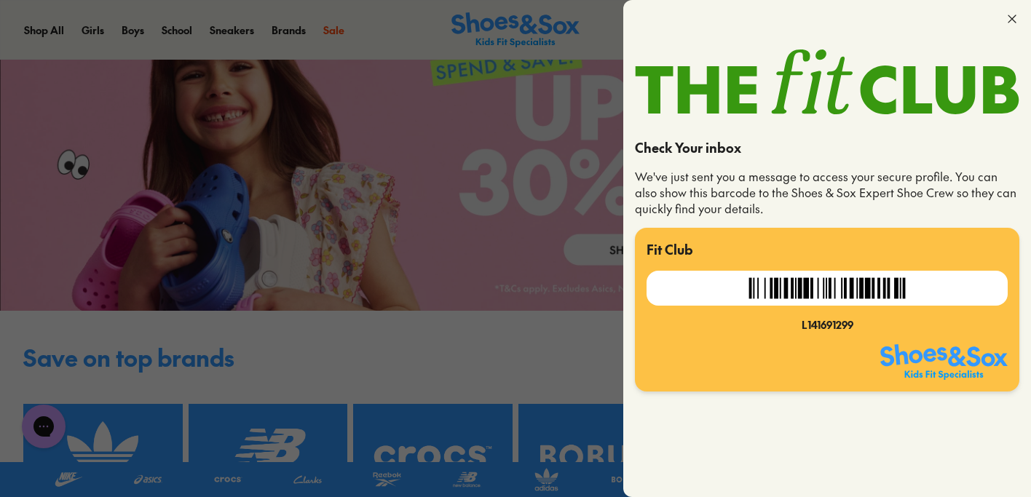
scroll to position [122, 0]
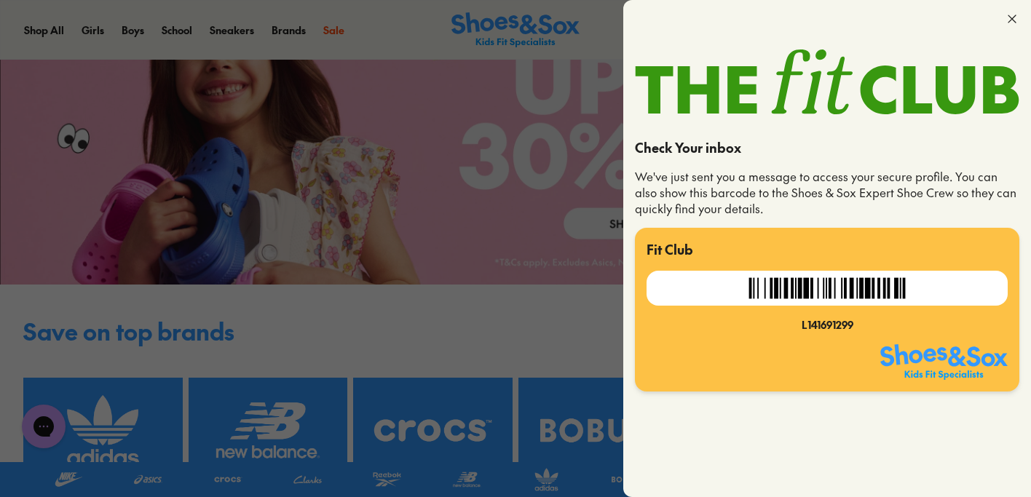
click at [1012, 16] on icon at bounding box center [1012, 19] width 15 height 15
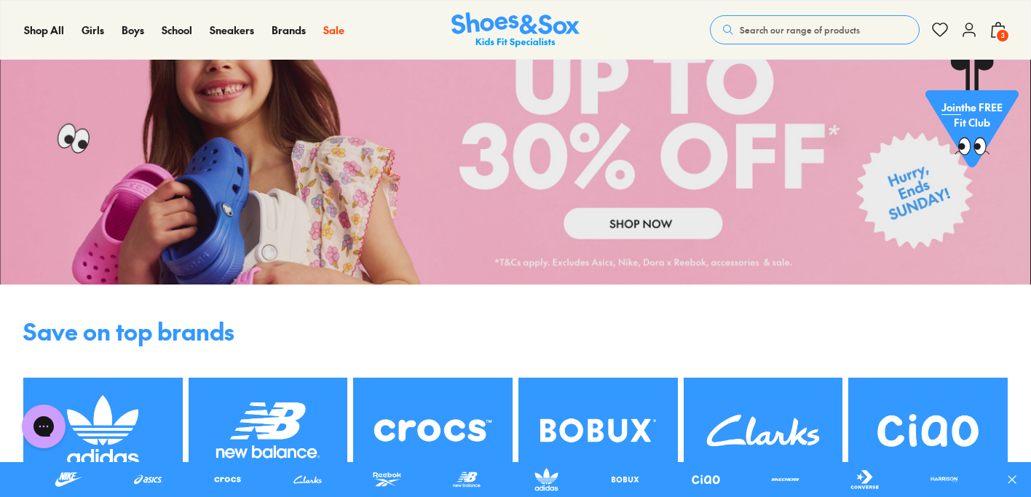
click at [967, 28] on use at bounding box center [969, 29] width 12 height 13
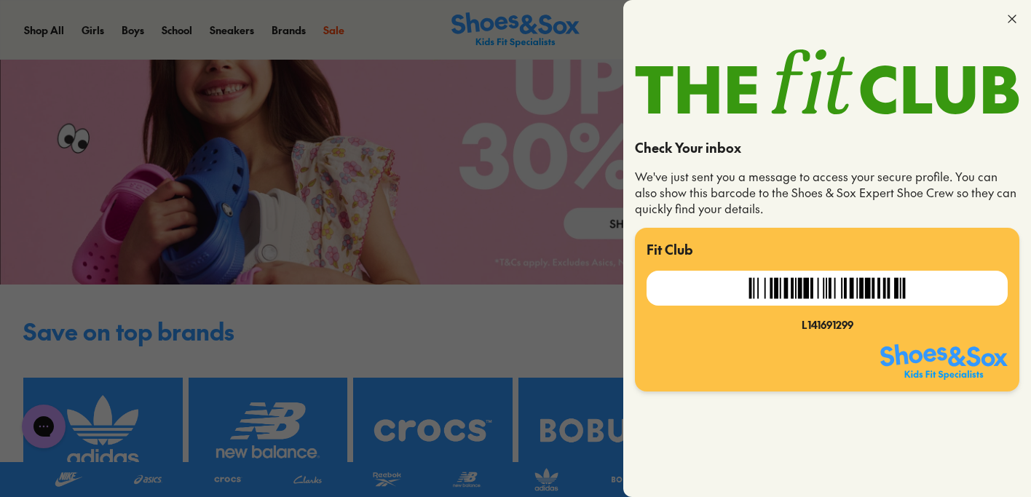
click at [967, 28] on div at bounding box center [827, 19] width 408 height 38
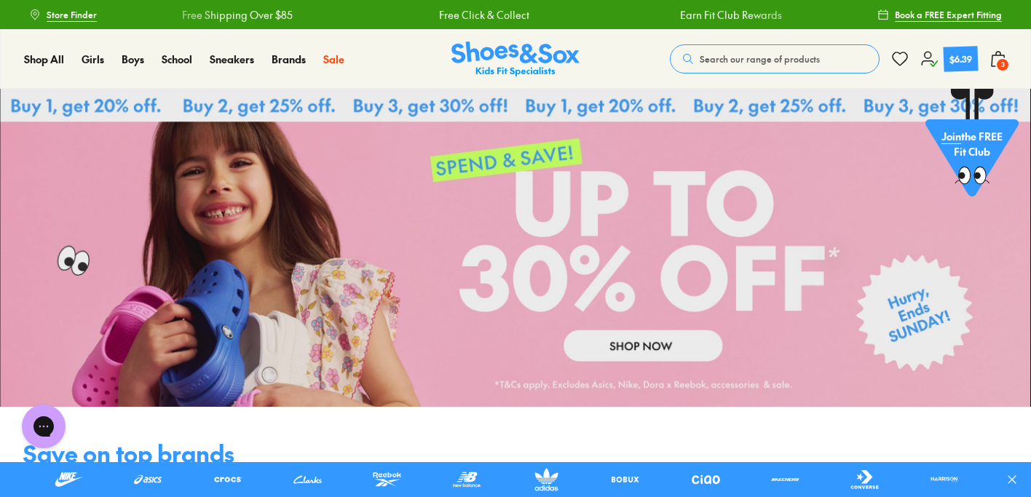
click at [960, 66] on div "$6.39" at bounding box center [960, 59] width 35 height 26
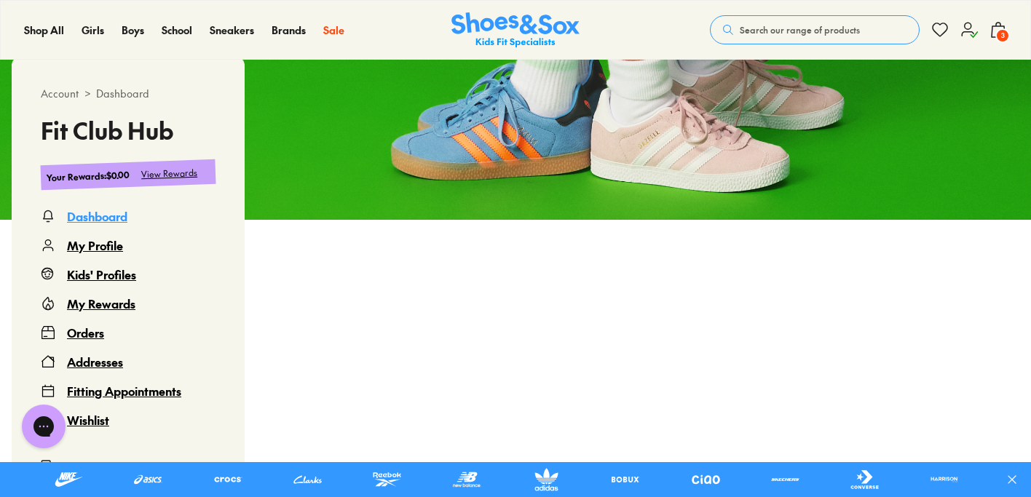
scroll to position [173, 0]
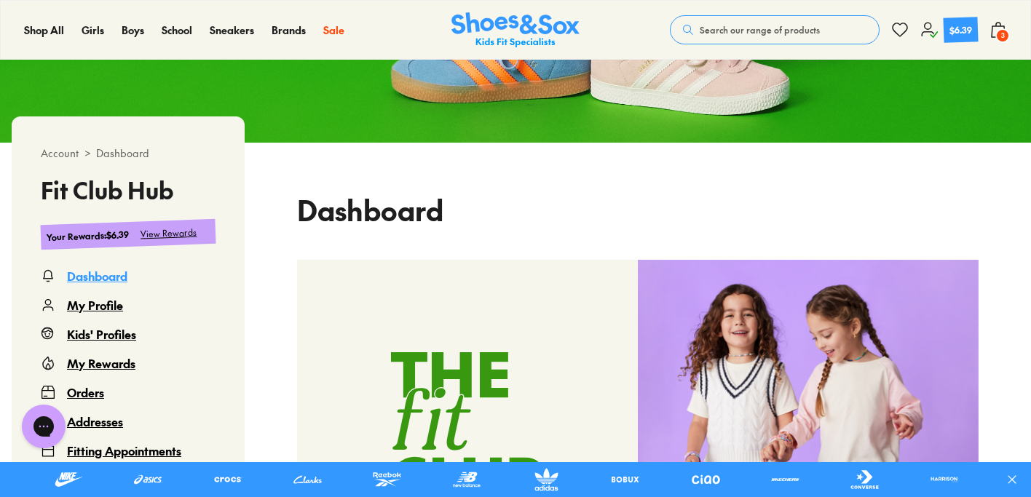
click at [109, 364] on div "My Rewards" at bounding box center [101, 363] width 68 height 17
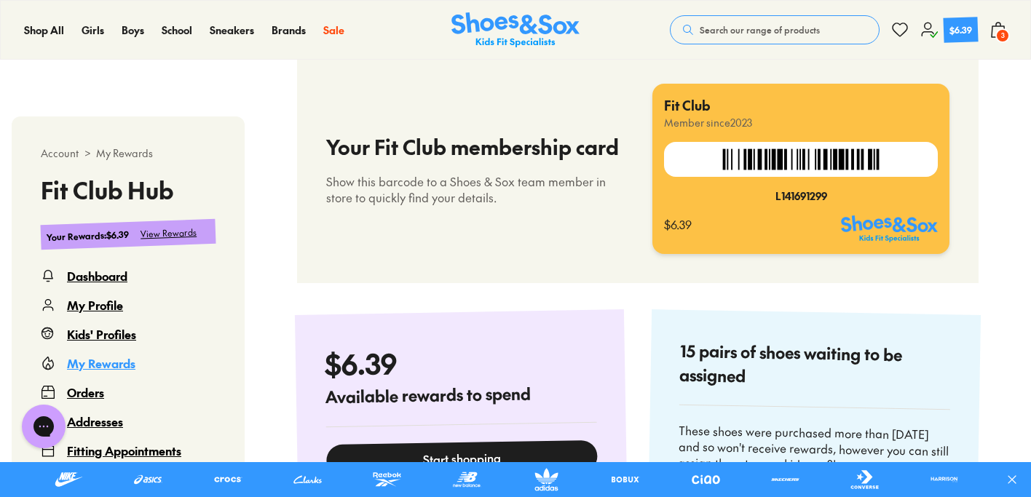
select select
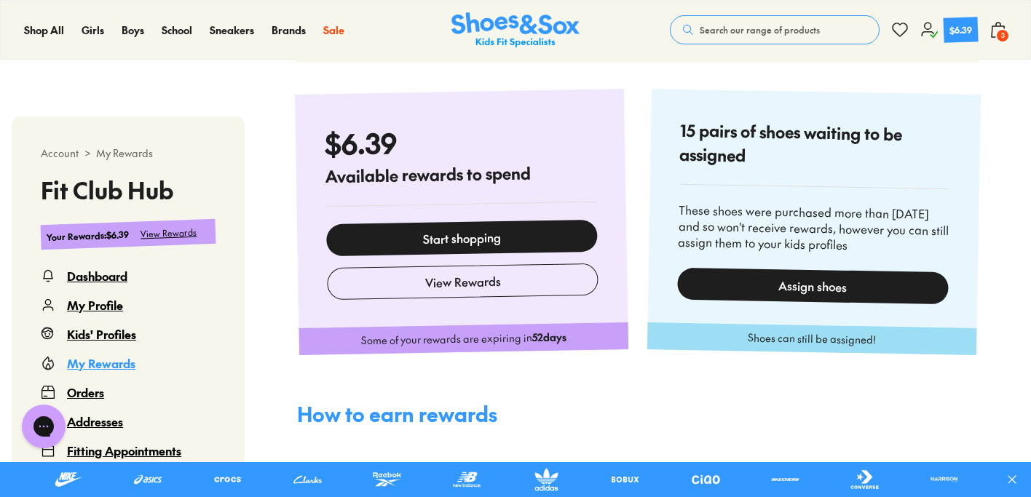
scroll to position [648, 0]
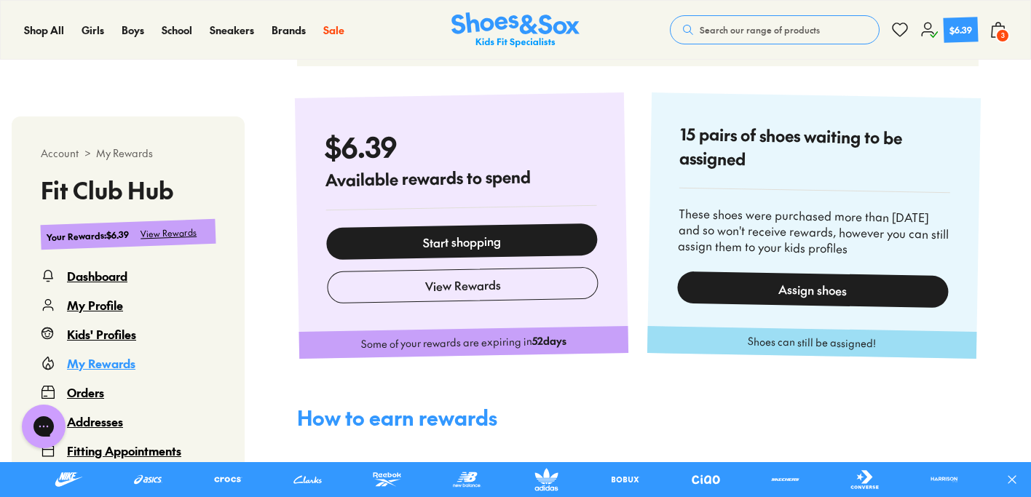
click at [175, 234] on div "View Rewards" at bounding box center [169, 233] width 57 height 15
click at [186, 235] on div "View Rewards" at bounding box center [169, 233] width 57 height 15
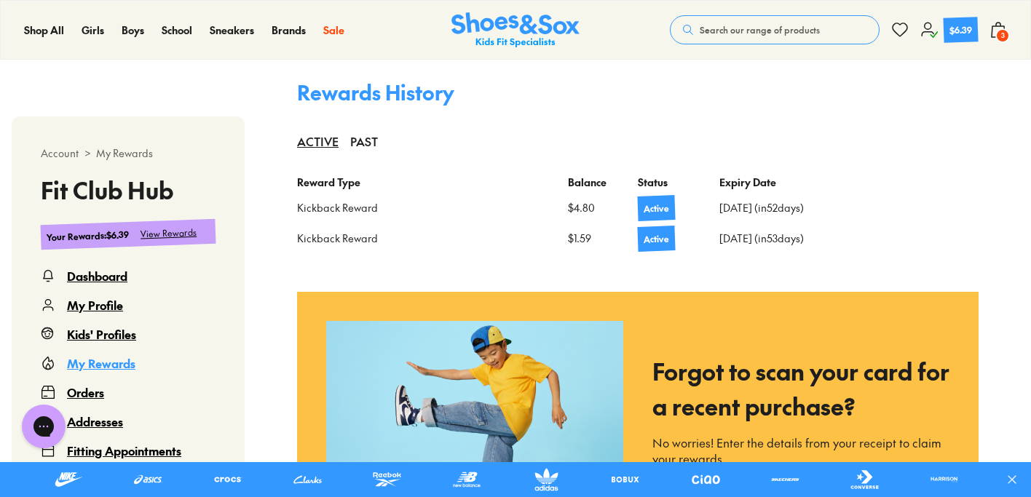
scroll to position [1190, 0]
click at [363, 143] on div "PAST" at bounding box center [364, 142] width 28 height 32
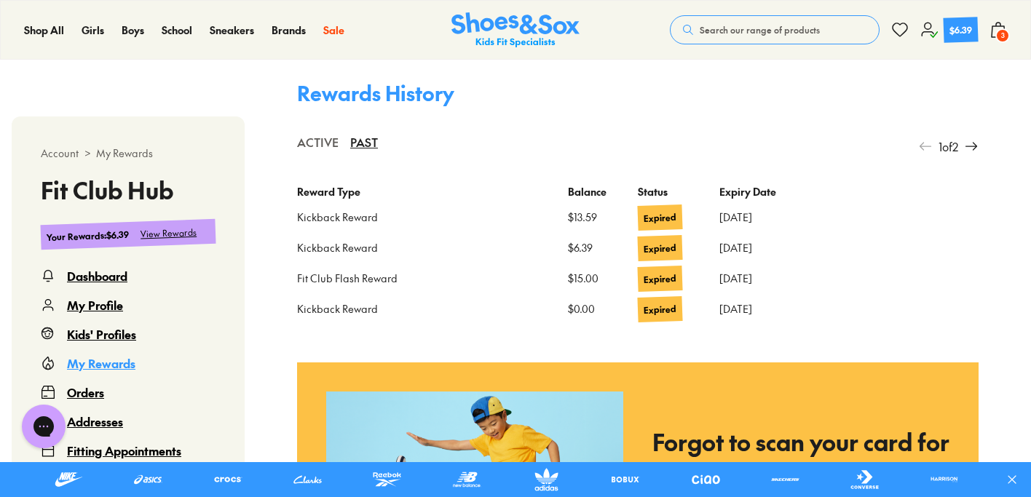
click at [315, 145] on div "ACTIVE" at bounding box center [318, 142] width 42 height 32
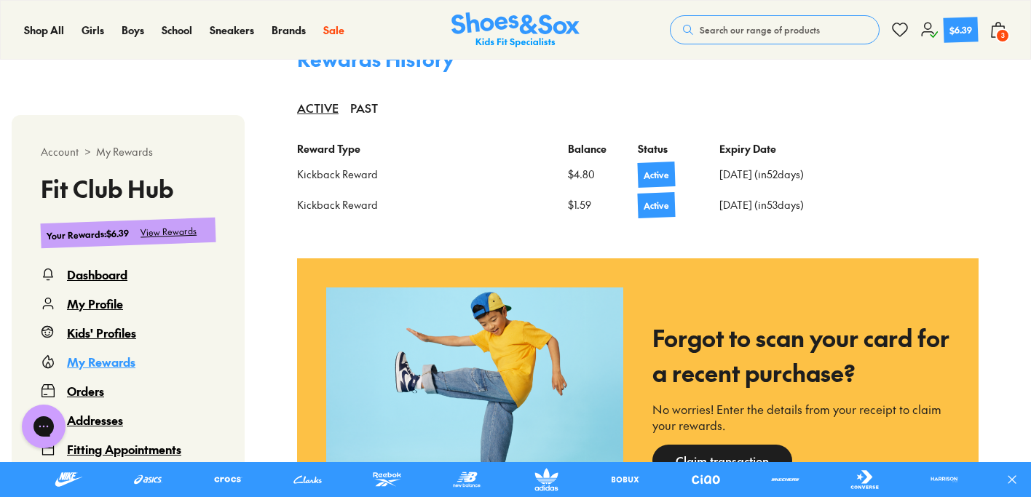
scroll to position [1222, 0]
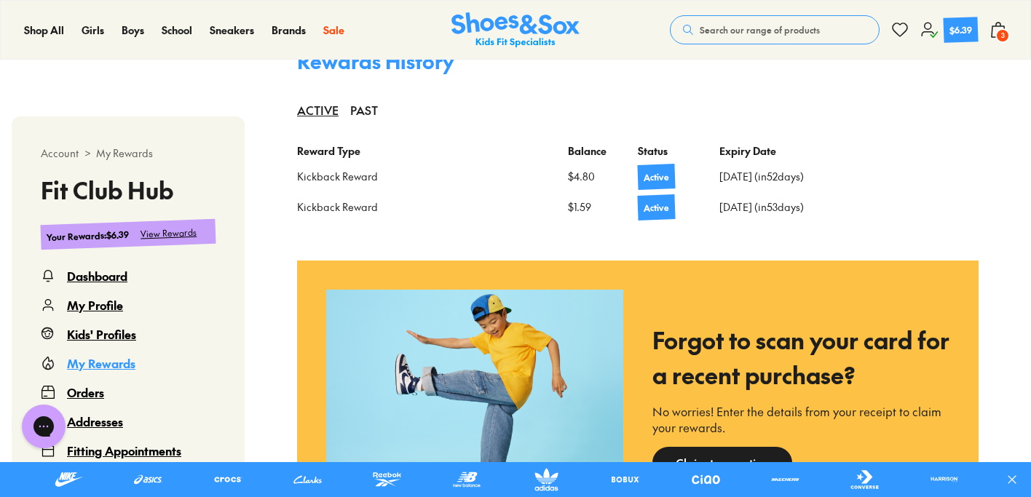
click at [947, 29] on div "$6.39" at bounding box center [960, 30] width 35 height 26
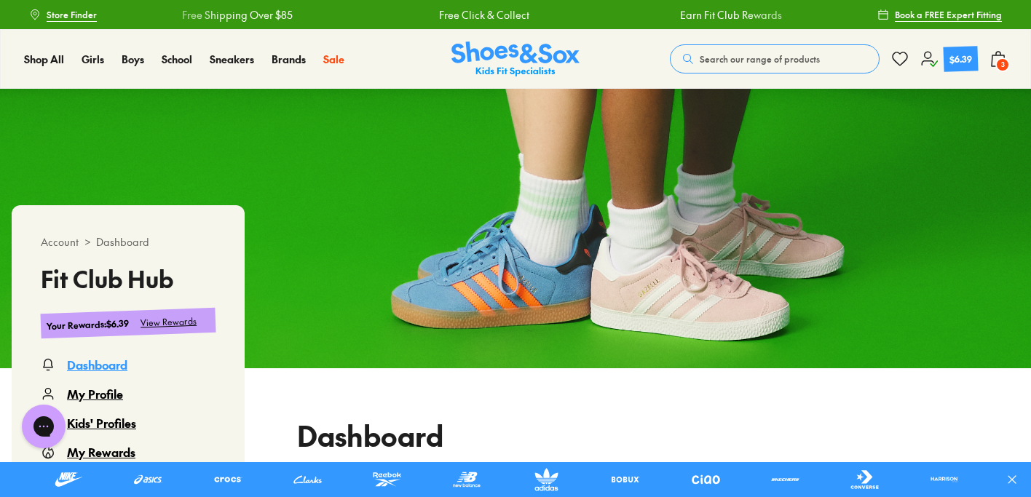
scroll to position [6, 0]
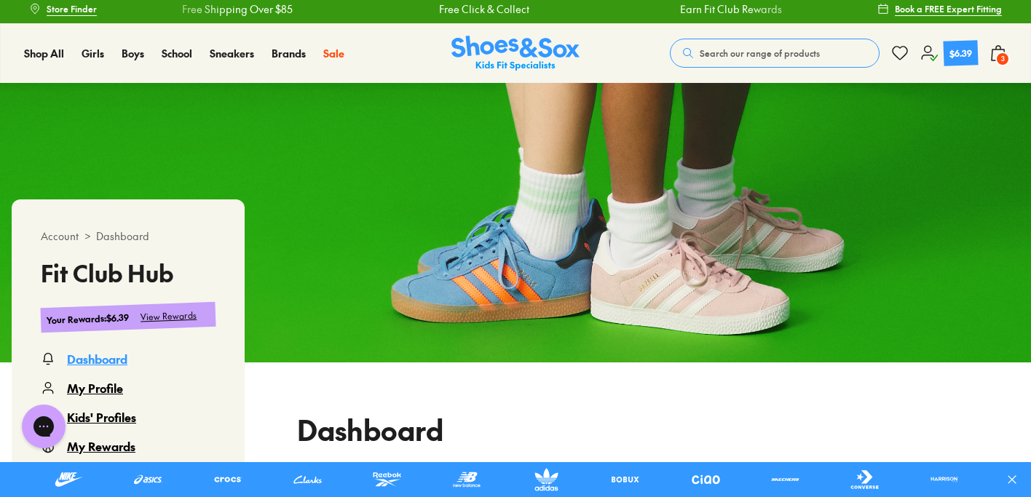
click at [999, 52] on span "3" at bounding box center [1002, 59] width 15 height 15
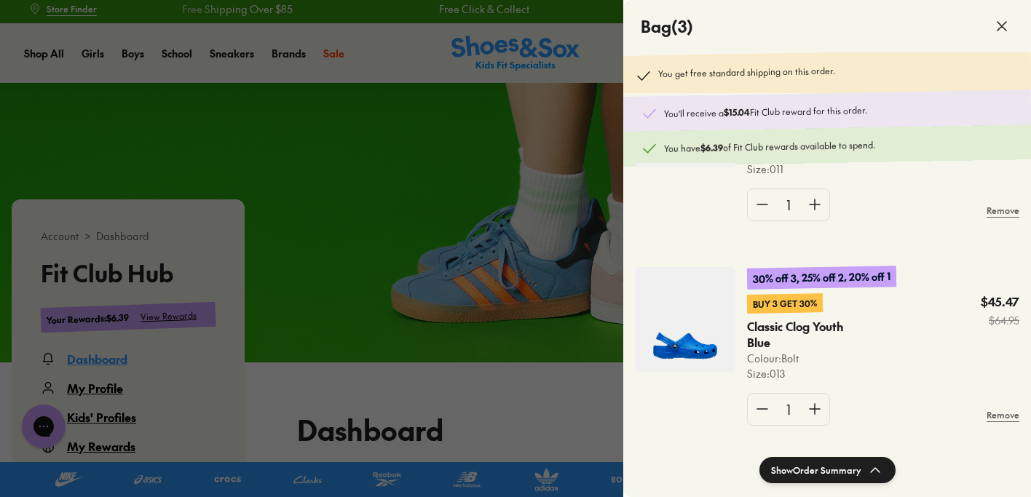
scroll to position [351, 0]
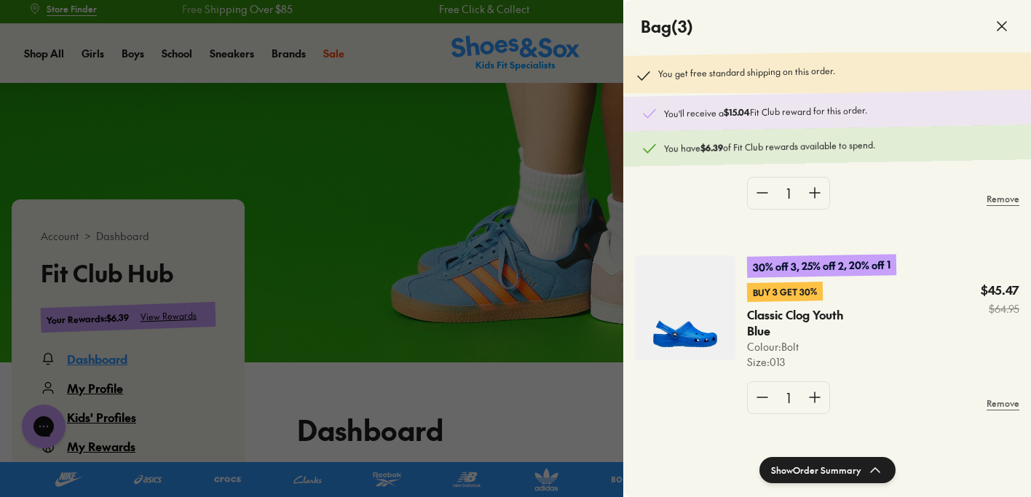
click at [833, 471] on button "Show Order Summary" at bounding box center [827, 470] width 136 height 26
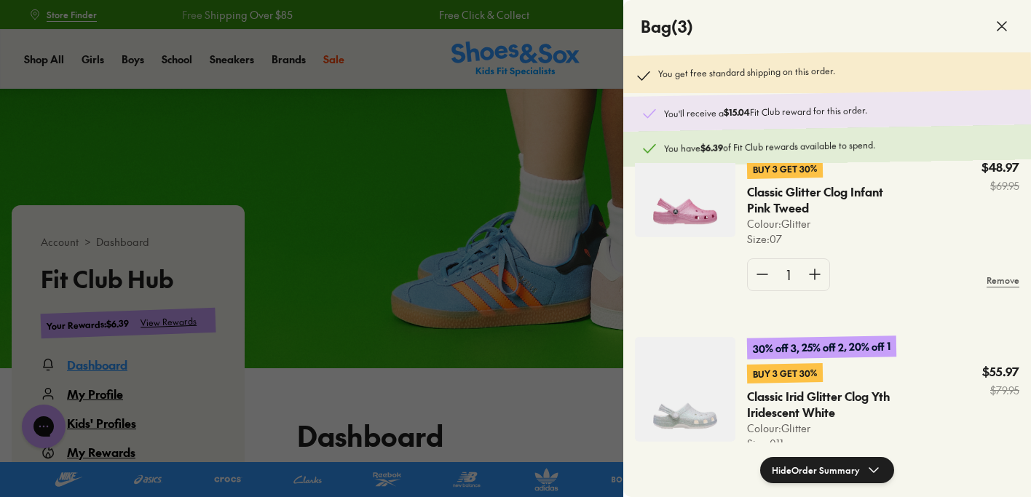
scroll to position [0, 0]
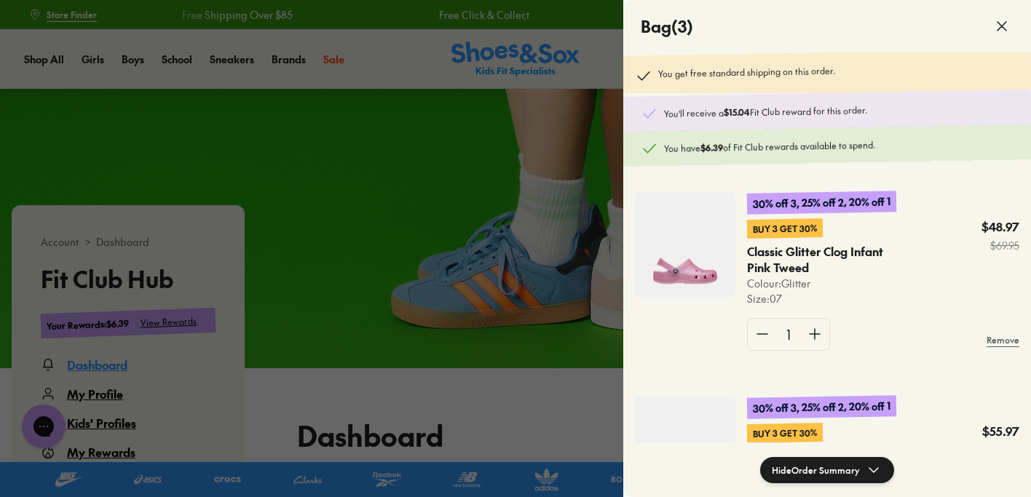
click at [533, 328] on div at bounding box center [515, 248] width 1031 height 497
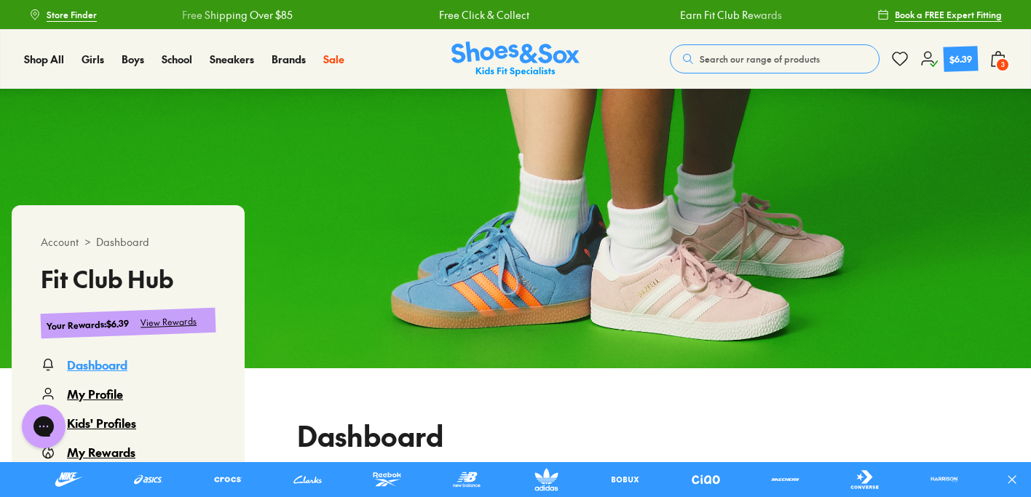
click at [995, 69] on button "3" at bounding box center [998, 59] width 17 height 32
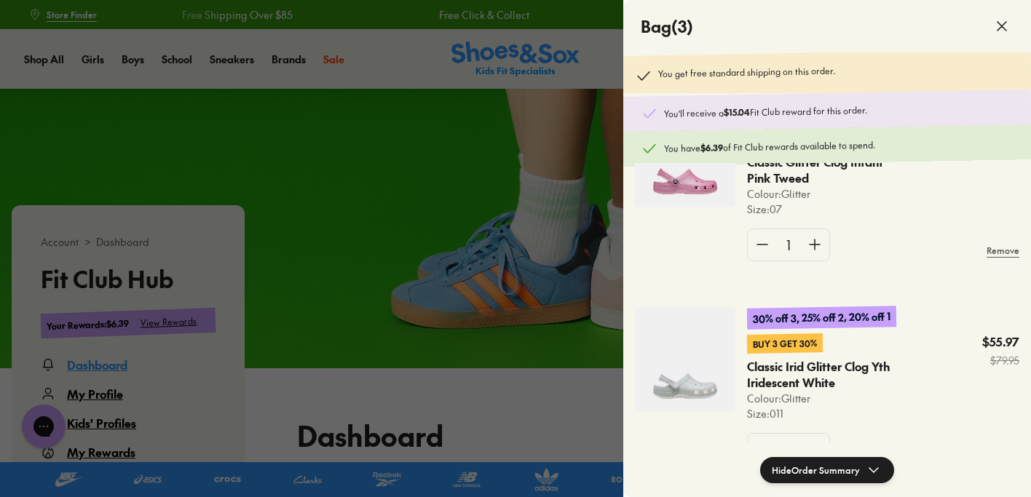
scroll to position [87, 0]
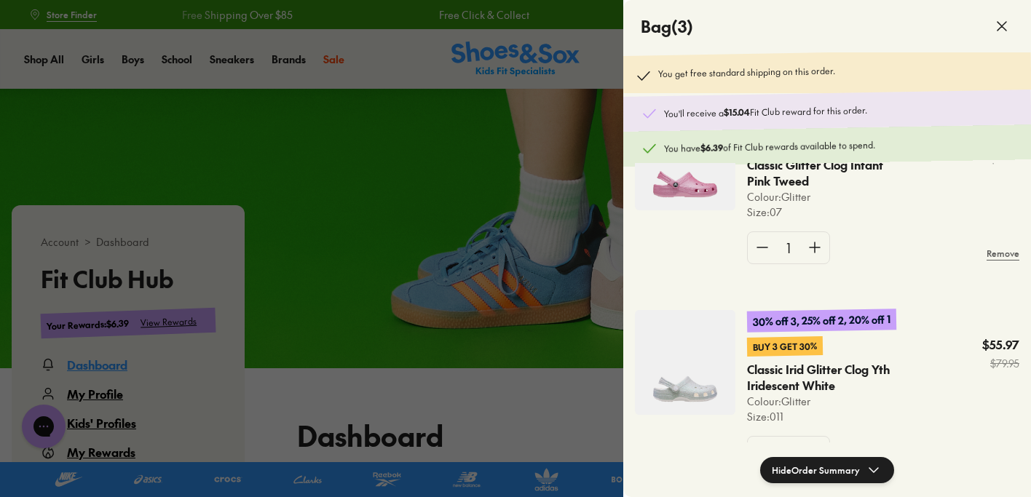
click at [831, 470] on button "Hide Order Summary" at bounding box center [827, 470] width 134 height 26
click at [831, 470] on button "Show Order Summary" at bounding box center [827, 470] width 136 height 26
click at [545, 376] on div at bounding box center [515, 248] width 1031 height 497
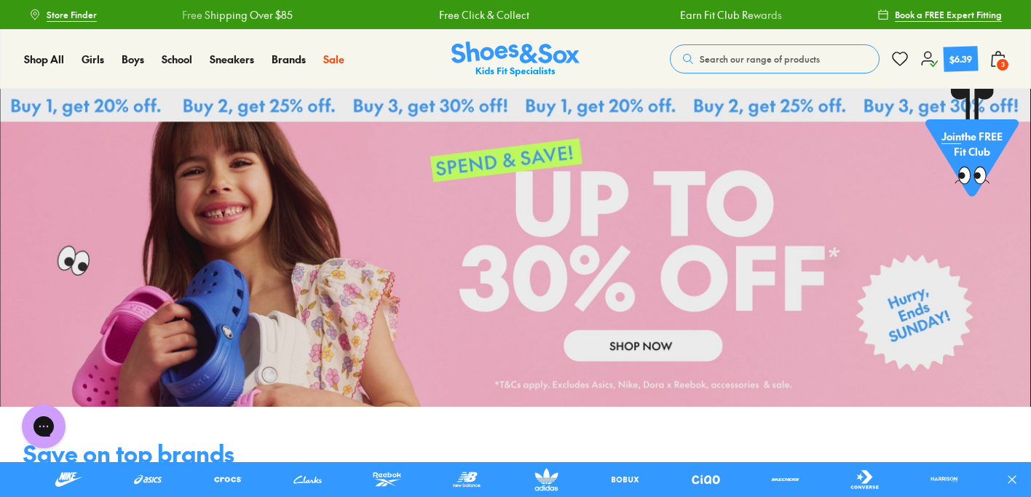
click at [998, 63] on span "3" at bounding box center [1002, 65] width 15 height 15
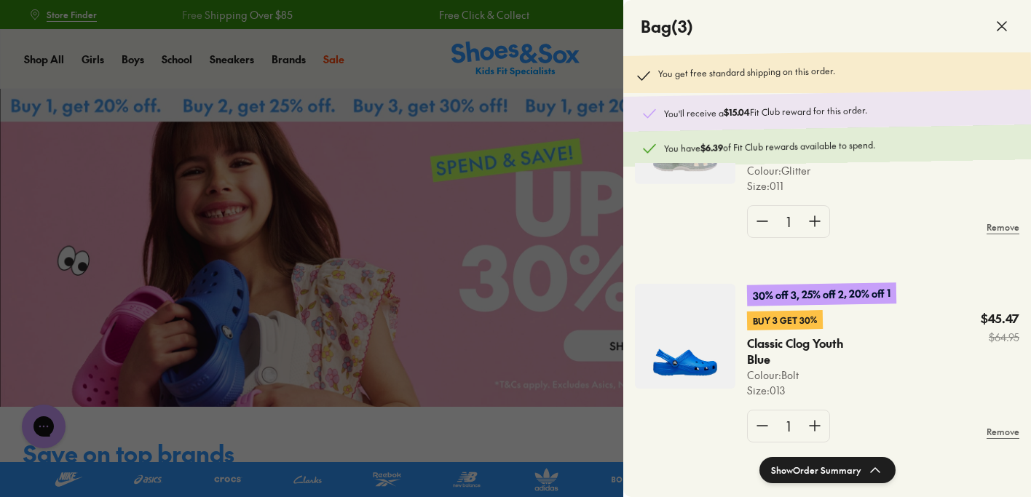
scroll to position [351, 0]
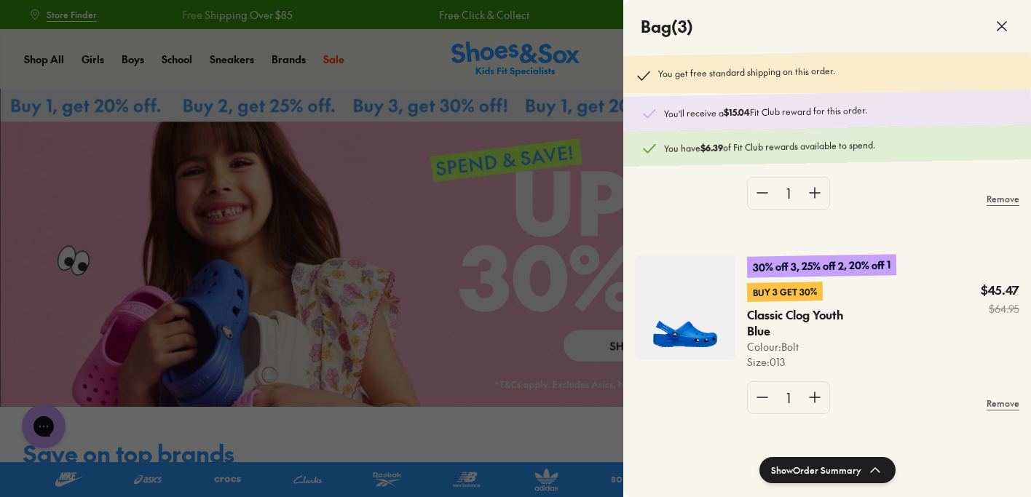
click at [1004, 27] on icon at bounding box center [1001, 25] width 17 height 17
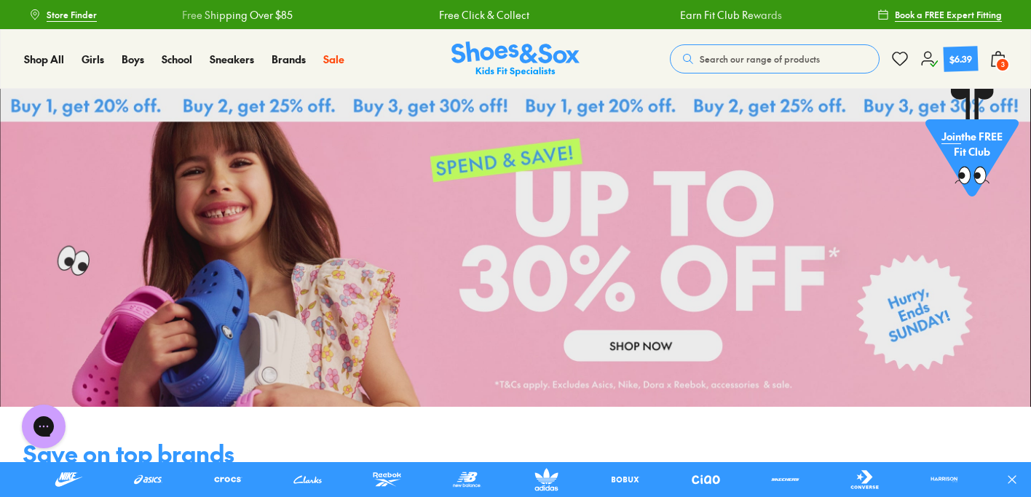
click at [1001, 60] on span "3" at bounding box center [1002, 65] width 15 height 15
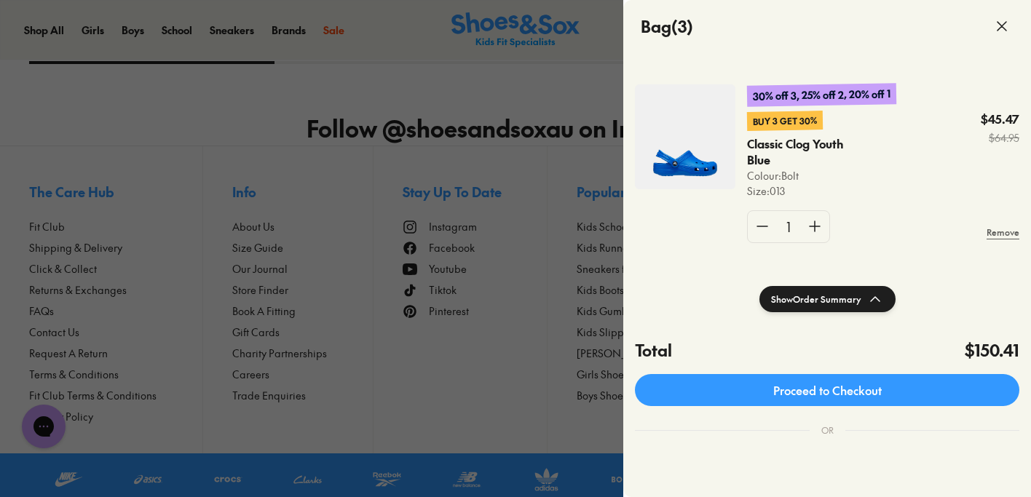
scroll to position [211, 0]
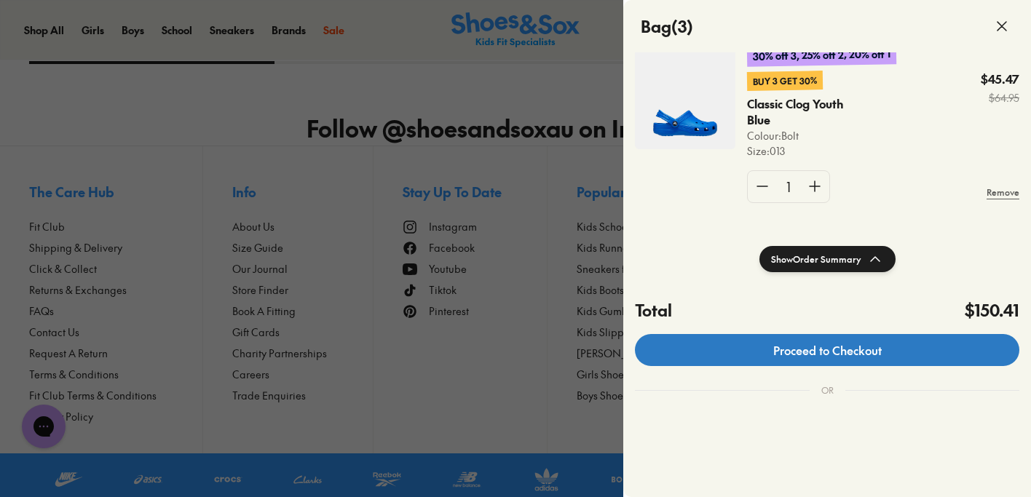
click at [856, 355] on link "Proceed to Checkout" at bounding box center [827, 350] width 384 height 32
